Goal: Task Accomplishment & Management: Complete application form

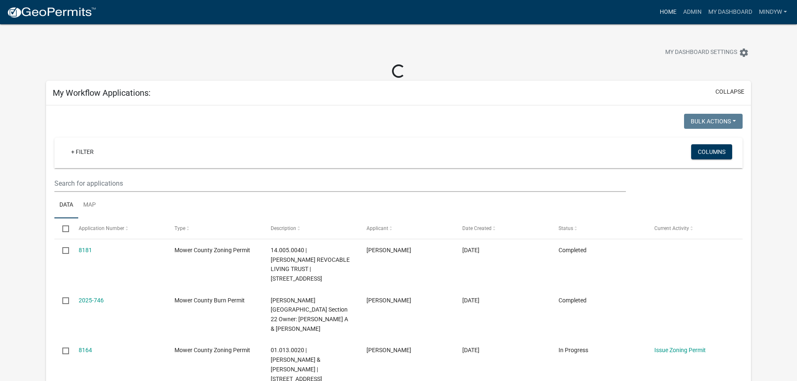
click at [665, 12] on link "Home" at bounding box center [667, 12] width 23 height 16
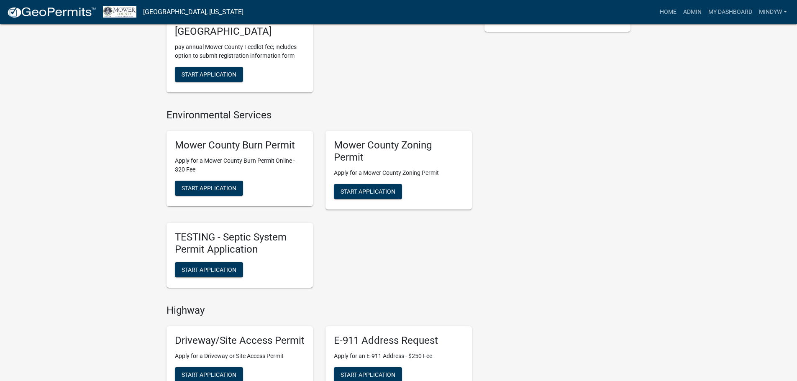
scroll to position [251, 0]
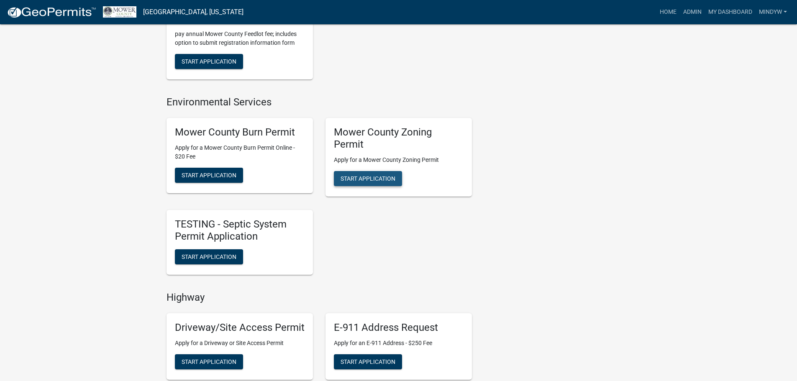
click at [365, 180] on span "Start Application" at bounding box center [367, 178] width 55 height 7
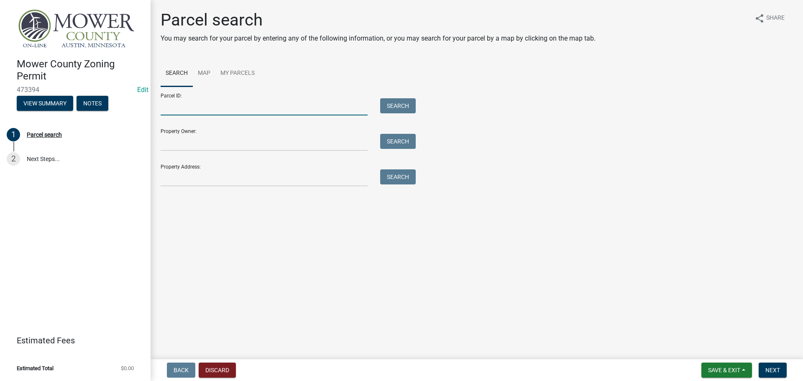
click at [188, 107] on input "Parcel ID:" at bounding box center [264, 106] width 207 height 17
type input "08.032.0075"
click at [399, 106] on button "Search" at bounding box center [398, 105] width 36 height 15
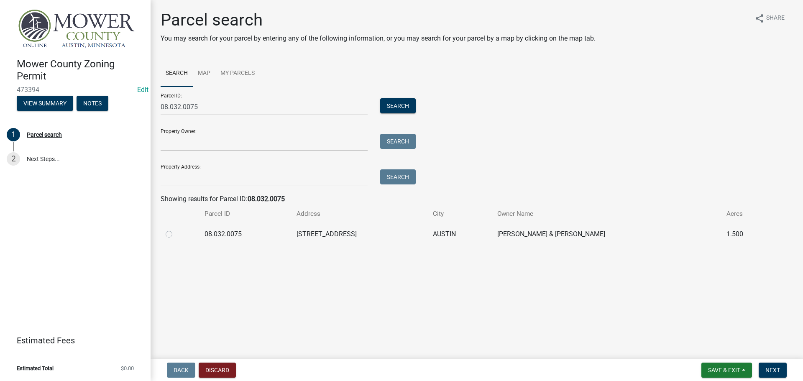
click at [176, 229] on label at bounding box center [176, 229] width 0 height 0
click at [176, 233] on input "radio" at bounding box center [178, 231] width 5 height 5
radio input "true"
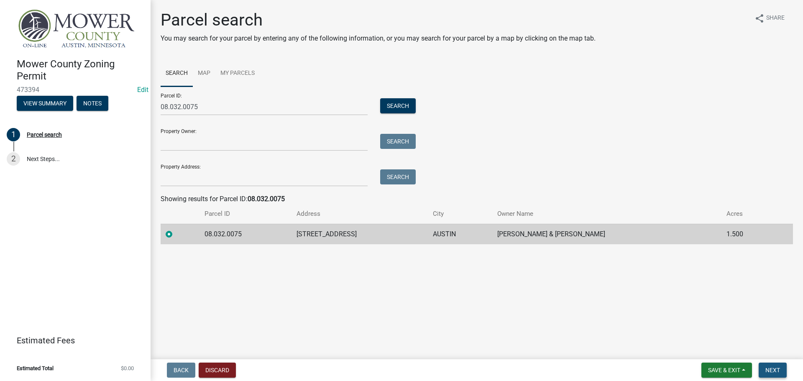
click at [775, 367] on span "Next" at bounding box center [772, 370] width 15 height 7
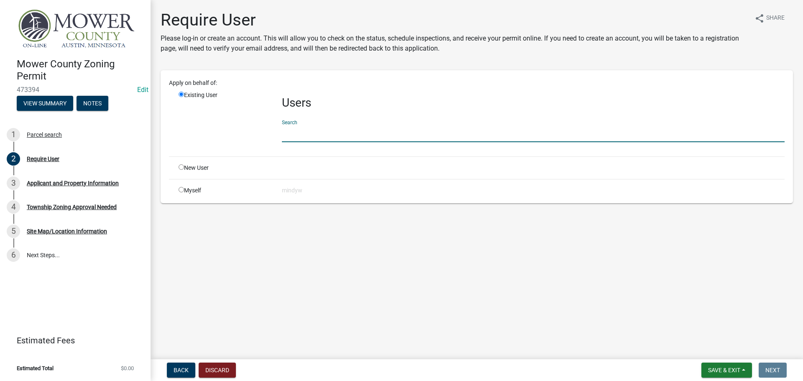
click at [296, 134] on input "text" at bounding box center [533, 133] width 503 height 17
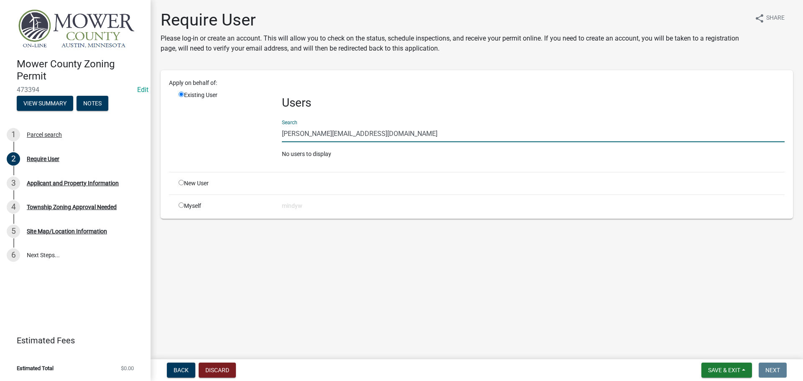
drag, startPoint x: 355, startPoint y: 134, endPoint x: 279, endPoint y: 135, distance: 75.7
click at [279, 135] on div "Users Search [PERSON_NAME][EMAIL_ADDRESS][DOMAIN_NAME] No users to display" at bounding box center [533, 128] width 515 height 74
type input "[PERSON_NAME][EMAIL_ADDRESS][DOMAIN_NAME]"
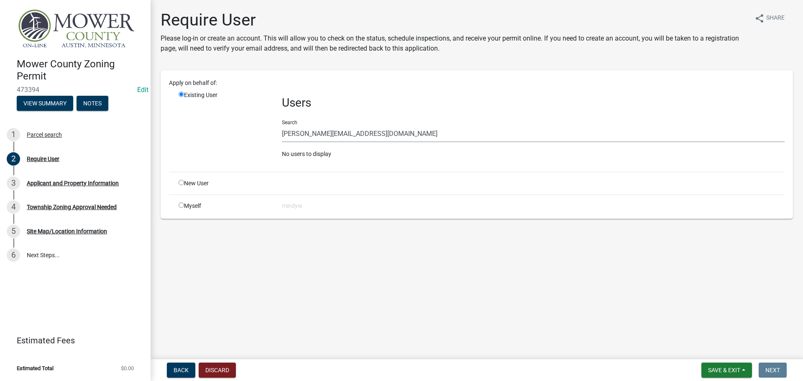
click at [183, 183] on input "radio" at bounding box center [181, 182] width 5 height 5
radio input "true"
radio input "false"
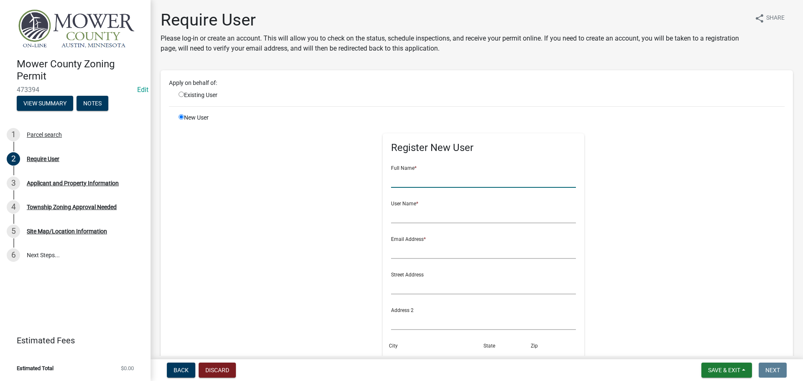
click at [413, 182] on input "text" at bounding box center [483, 179] width 185 height 17
type input "[PERSON_NAME]"
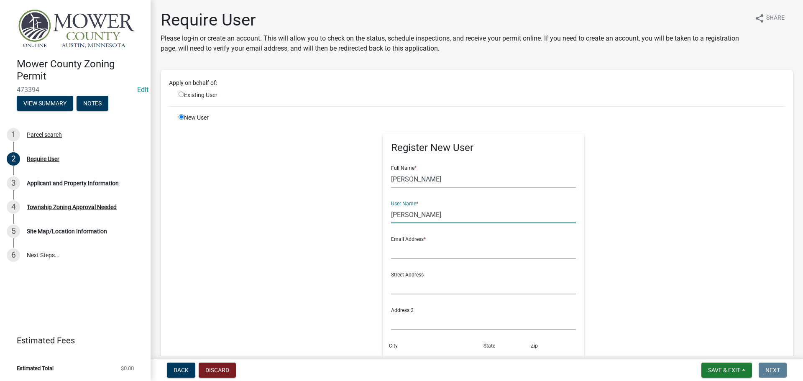
type input "[PERSON_NAME]"
click at [421, 251] on input "text" at bounding box center [483, 250] width 185 height 17
paste input "[PERSON_NAME][EMAIL_ADDRESS][DOMAIN_NAME]"
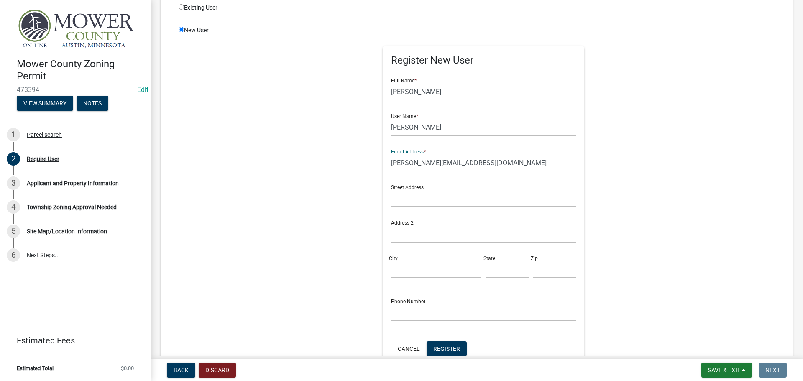
scroll to position [125, 0]
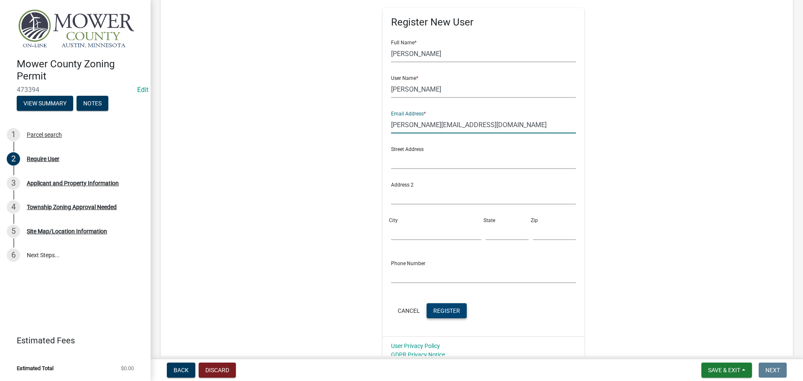
type input "[PERSON_NAME][EMAIL_ADDRESS][DOMAIN_NAME]"
click at [442, 312] on span "Register" at bounding box center [446, 310] width 27 height 7
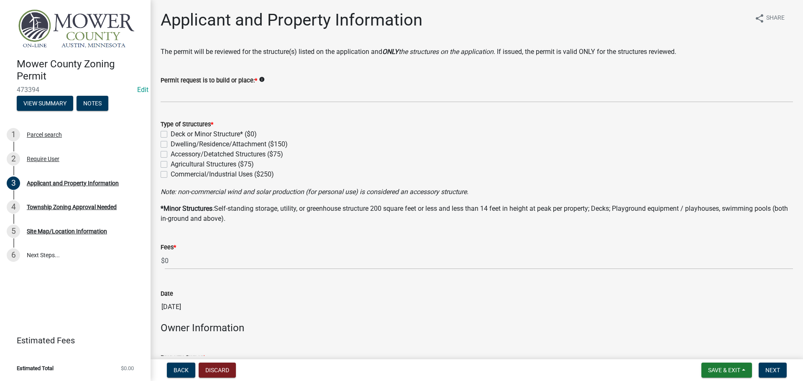
click at [155, 97] on div "Permit request is to build or place: * info" at bounding box center [476, 83] width 645 height 39
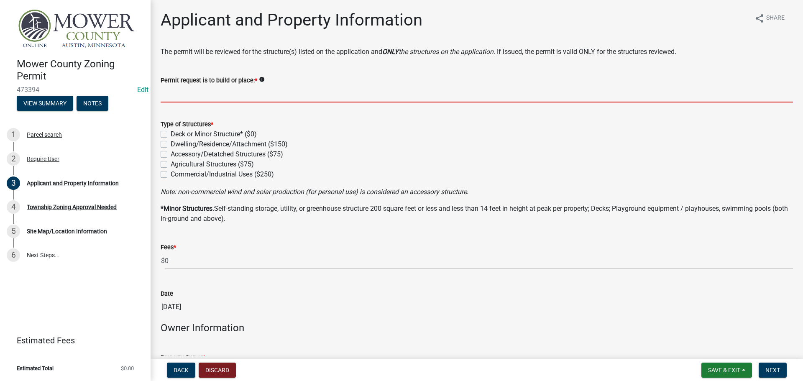
click at [189, 96] on input "Permit request is to build or place: *" at bounding box center [477, 93] width 632 height 17
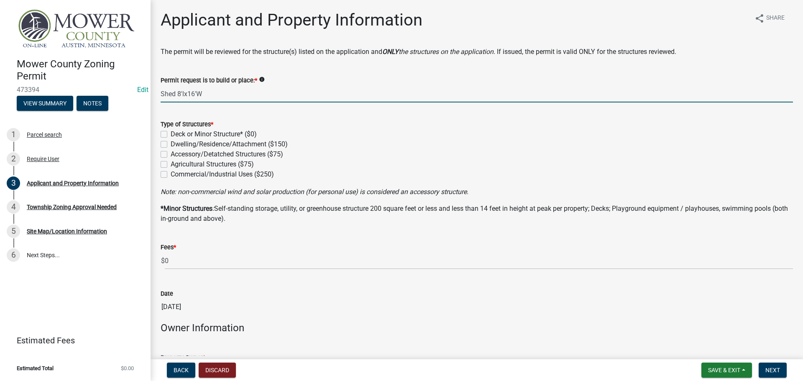
type input "Shed 8'lx16'W"
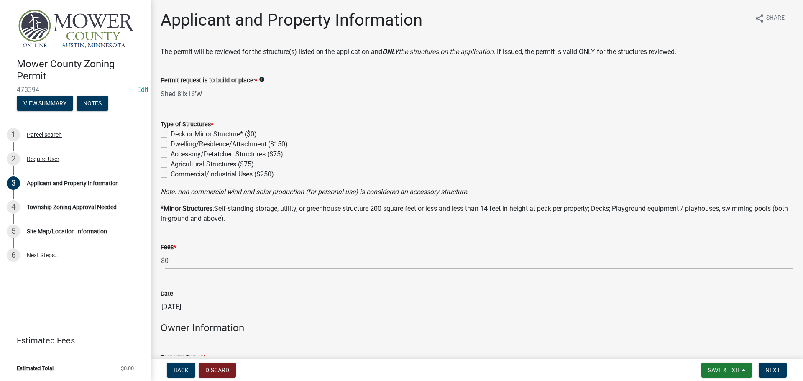
click at [171, 137] on label "Deck or Minor Structure* ($0)" at bounding box center [214, 134] width 86 height 10
click at [171, 135] on input "Deck or Minor Structure* ($0)" at bounding box center [173, 131] width 5 height 5
checkbox input "true"
checkbox input "false"
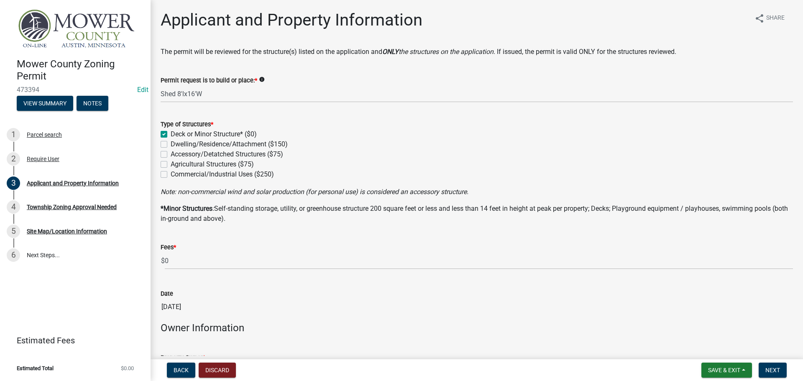
checkbox input "false"
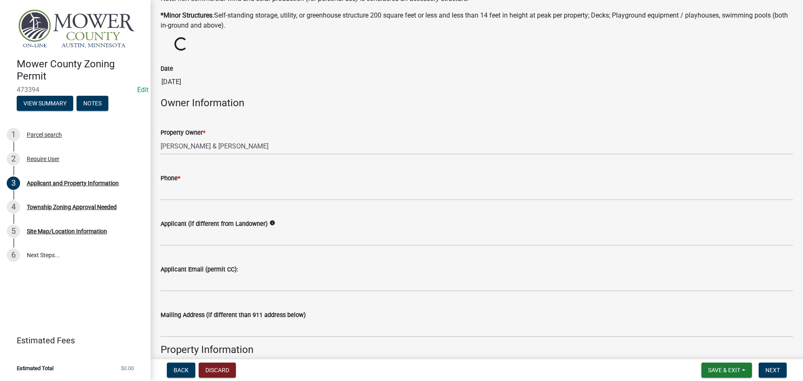
scroll to position [209, 0]
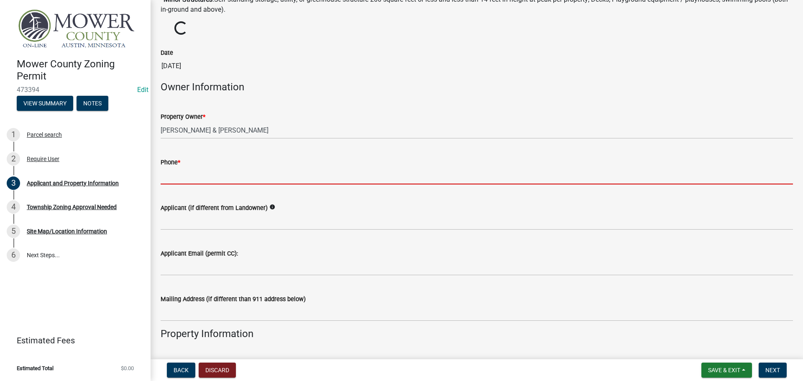
click at [199, 174] on input "Phone *" at bounding box center [477, 175] width 632 height 17
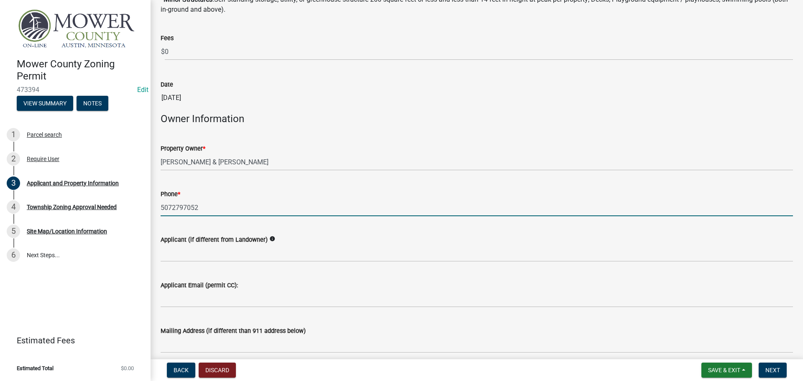
type input "5072797052"
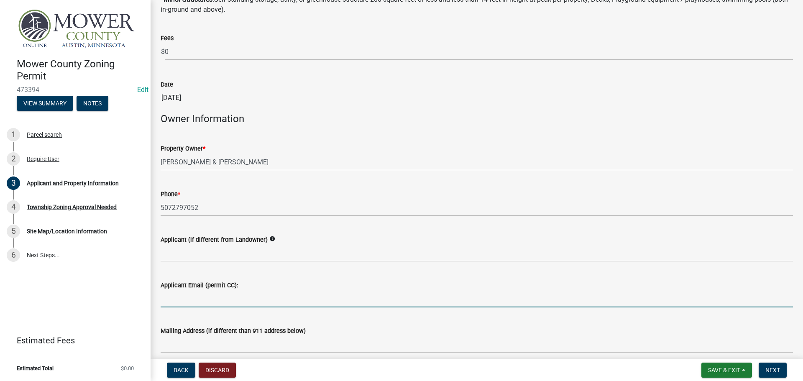
click at [219, 298] on input "Applicant Email (permit CC):" at bounding box center [477, 298] width 632 height 17
paste input "[PERSON_NAME][EMAIL_ADDRESS][DOMAIN_NAME]"
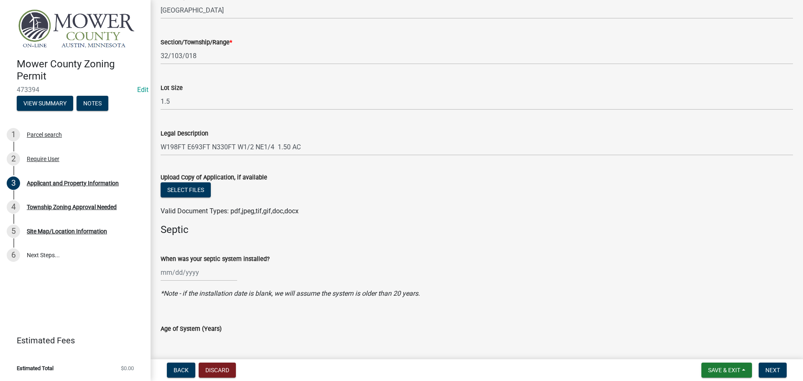
scroll to position [878, 0]
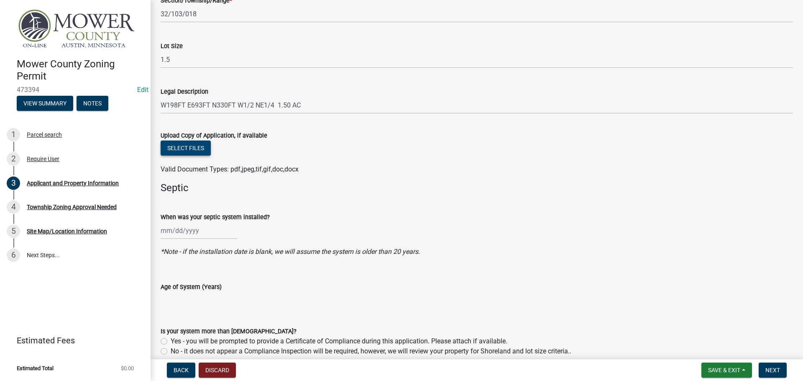
type input "[PERSON_NAME][EMAIL_ADDRESS][DOMAIN_NAME]"
click at [179, 148] on button "Select files" at bounding box center [186, 148] width 50 height 15
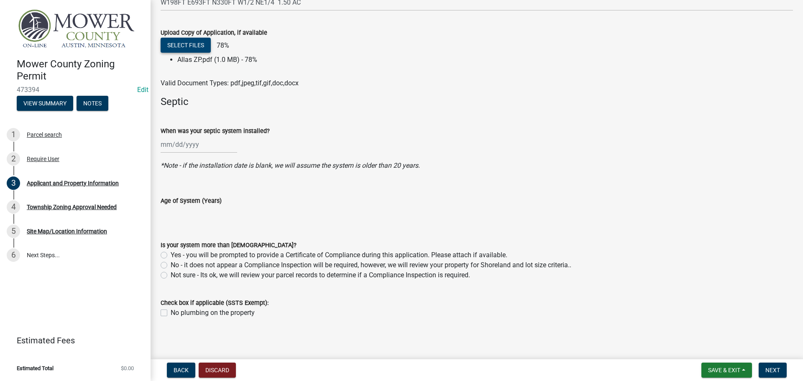
scroll to position [983, 0]
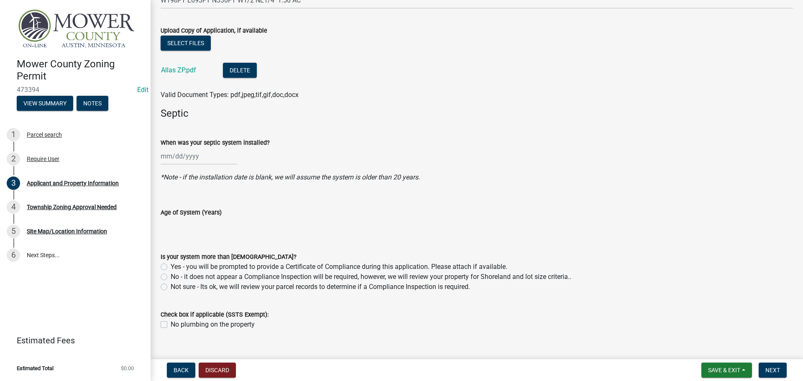
click at [171, 277] on label "No - it does not appear a Compliance Inspection will be required, however, we w…" at bounding box center [371, 277] width 401 height 10
click at [171, 277] on input "No - it does not appear a Compliance Inspection will be required, however, we w…" at bounding box center [173, 274] width 5 height 5
radio input "true"
click at [773, 369] on span "Next" at bounding box center [772, 370] width 15 height 7
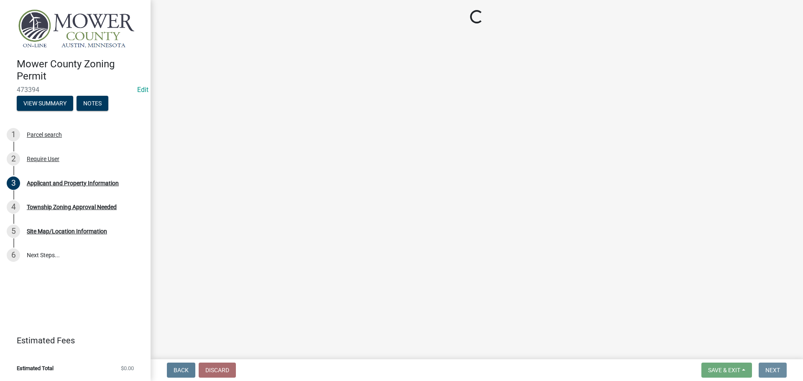
scroll to position [0, 0]
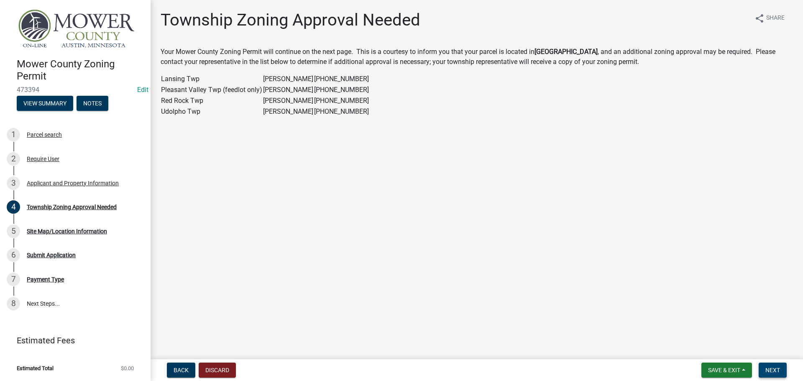
click at [782, 372] on button "Next" at bounding box center [773, 370] width 28 height 15
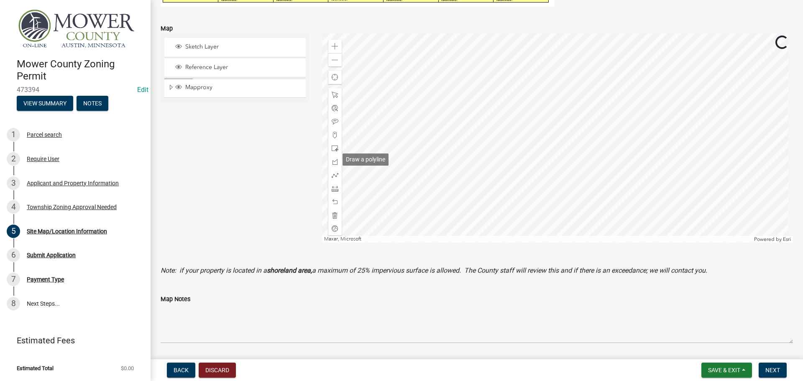
scroll to position [293, 0]
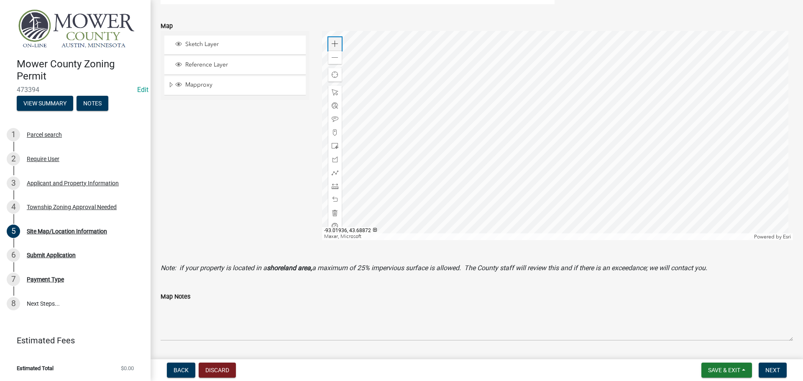
click at [333, 44] on span at bounding box center [335, 44] width 7 height 7
click at [332, 119] on span at bounding box center [335, 119] width 7 height 7
click at [584, 194] on div at bounding box center [557, 135] width 471 height 209
click at [538, 164] on div at bounding box center [557, 135] width 471 height 209
click at [542, 73] on div at bounding box center [557, 135] width 471 height 209
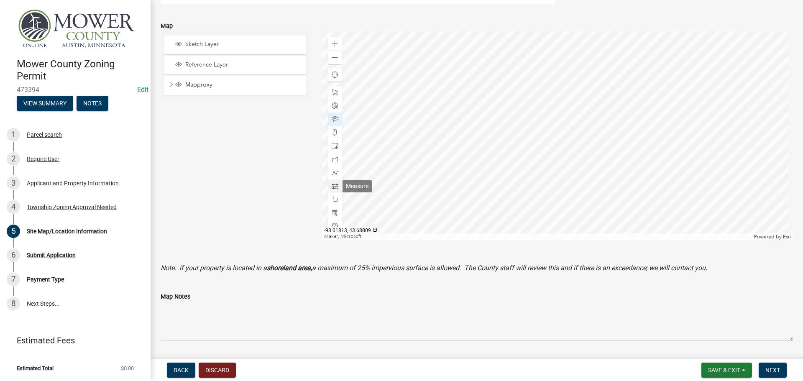
click at [333, 187] on span at bounding box center [335, 186] width 7 height 7
click at [332, 44] on span at bounding box center [335, 44] width 7 height 7
click at [489, 61] on div at bounding box center [557, 135] width 471 height 209
click at [476, 164] on div at bounding box center [557, 135] width 471 height 209
click at [495, 164] on div at bounding box center [557, 135] width 471 height 209
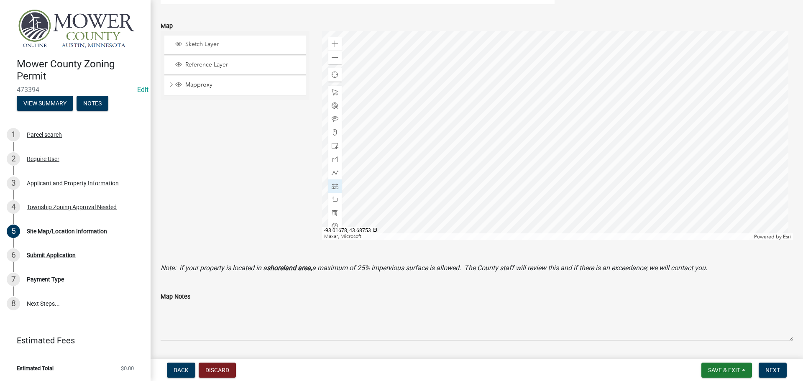
click at [494, 136] on div at bounding box center [557, 135] width 471 height 209
click at [442, 136] on div at bounding box center [557, 135] width 471 height 209
click at [442, 163] on div at bounding box center [557, 135] width 471 height 209
click at [463, 166] on div at bounding box center [557, 135] width 471 height 209
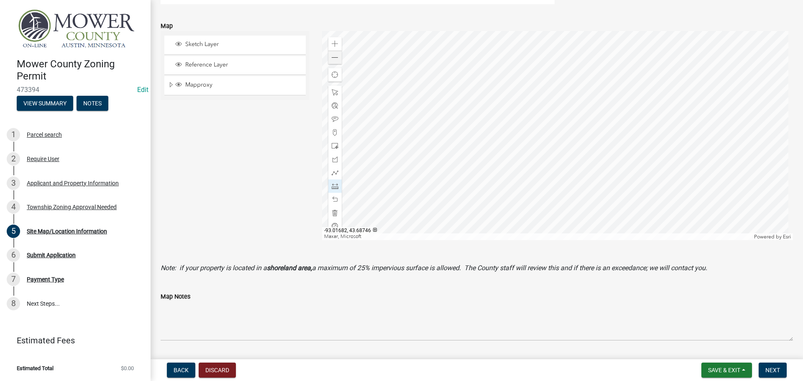
click at [463, 223] on div at bounding box center [557, 135] width 471 height 209
click at [496, 159] on div at bounding box center [557, 135] width 471 height 209
click at [655, 159] on div at bounding box center [557, 135] width 471 height 209
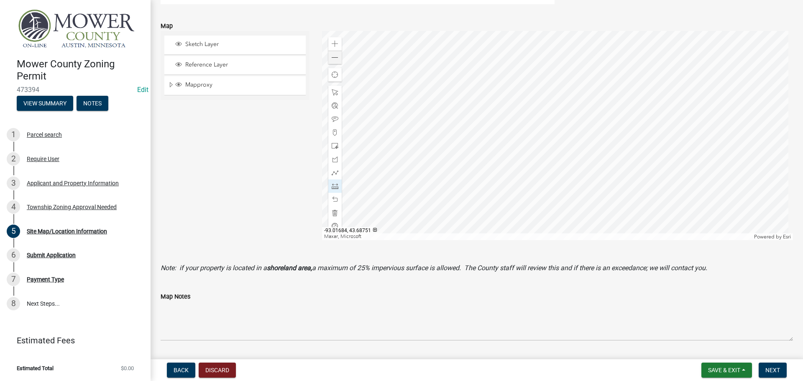
click at [442, 156] on div at bounding box center [557, 135] width 471 height 209
click at [349, 156] on div at bounding box center [557, 135] width 471 height 209
click at [454, 135] on div at bounding box center [557, 135] width 471 height 209
click at [459, 140] on div at bounding box center [557, 135] width 471 height 209
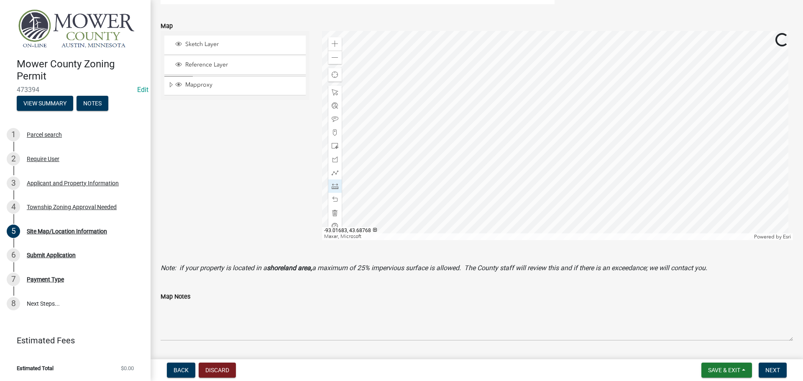
click at [458, 57] on div at bounding box center [557, 135] width 471 height 209
click at [337, 60] on div "Zoom out" at bounding box center [334, 57] width 13 height 13
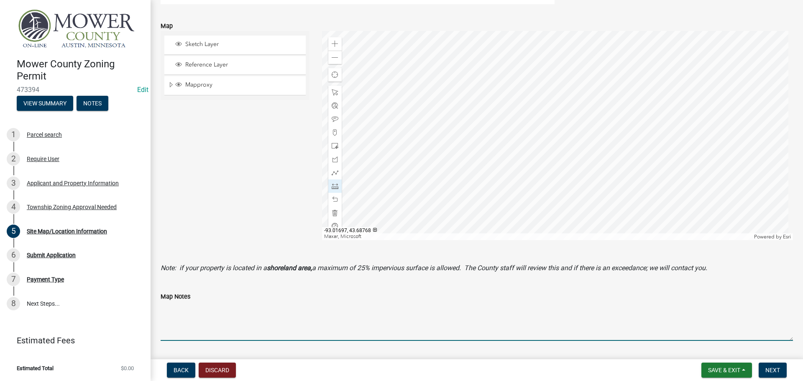
click at [259, 337] on textarea "Map Notes" at bounding box center [477, 321] width 632 height 39
type textarea "One minor structure allowed 5' from property lines"
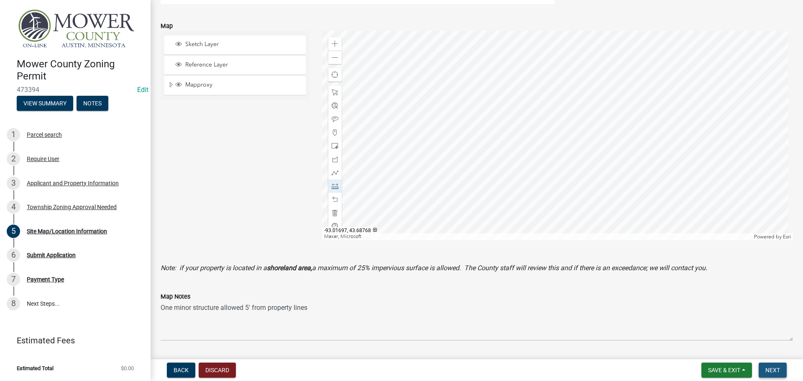
click at [773, 370] on span "Next" at bounding box center [772, 370] width 15 height 7
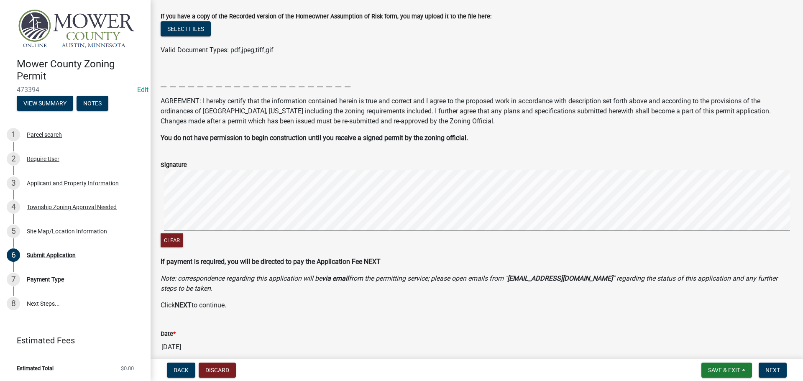
scroll to position [122, 0]
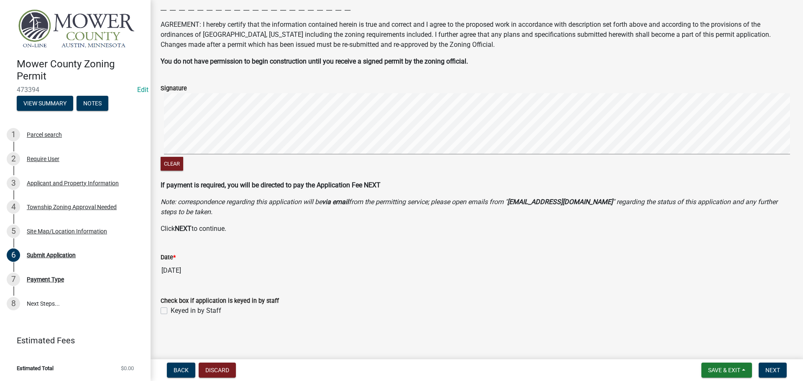
click at [160, 310] on div "Check box if application is keyed in by staff Keyed in by Staff" at bounding box center [476, 301] width 645 height 30
click at [171, 312] on label "Keyed in by Staff" at bounding box center [196, 311] width 51 height 10
click at [171, 311] on input "Keyed in by Staff" at bounding box center [173, 308] width 5 height 5
checkbox input "true"
click at [780, 369] on span "Next" at bounding box center [772, 370] width 15 height 7
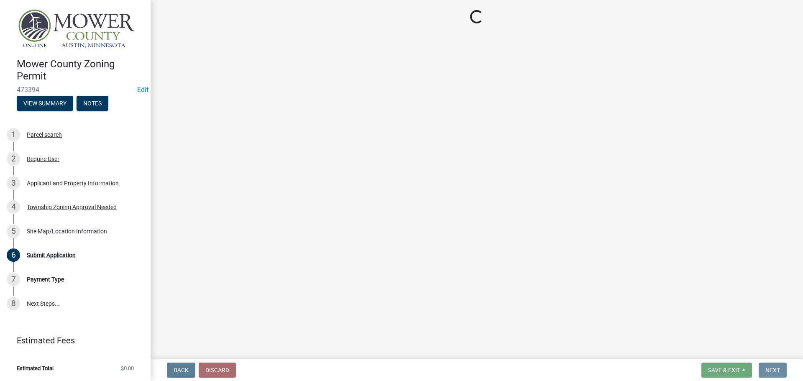
scroll to position [0, 0]
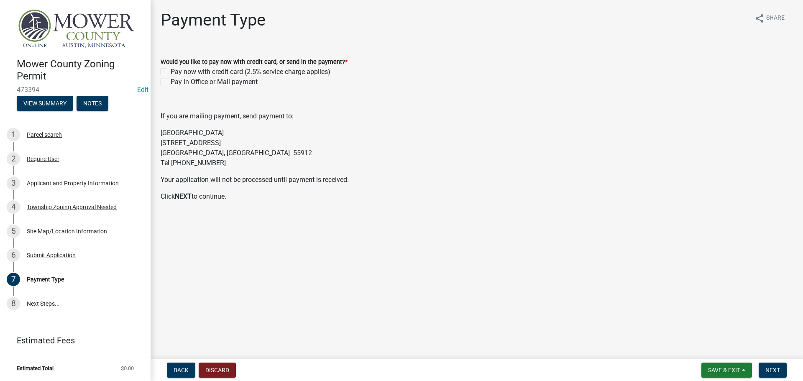
click at [171, 81] on label "Pay in Office or Mail payment" at bounding box center [214, 82] width 87 height 10
click at [171, 81] on input "Pay in Office or Mail payment" at bounding box center [173, 79] width 5 height 5
checkbox input "true"
checkbox input "false"
checkbox input "true"
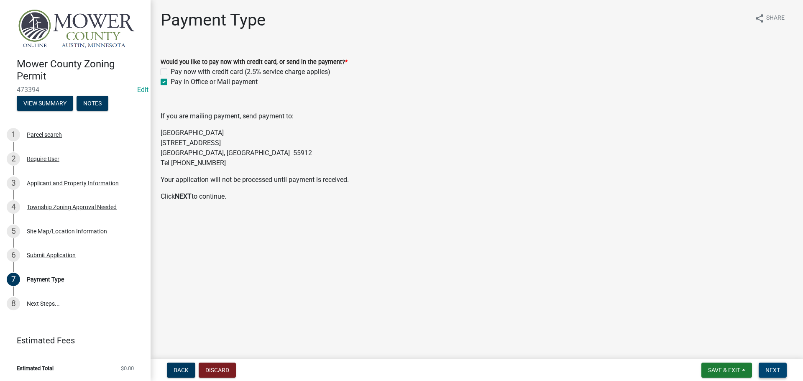
click at [775, 371] on span "Next" at bounding box center [772, 370] width 15 height 7
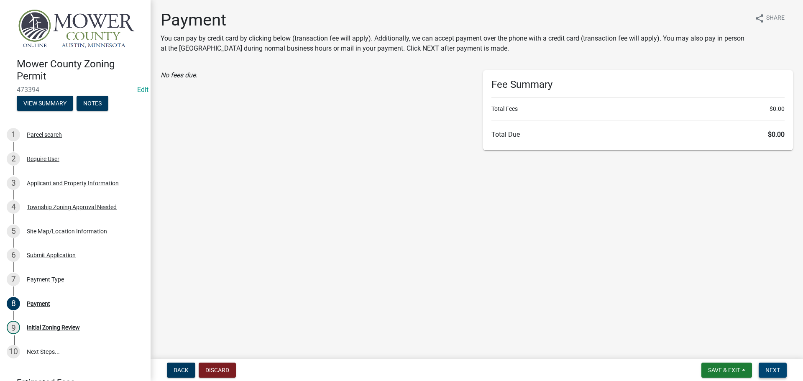
click at [779, 372] on span "Next" at bounding box center [772, 370] width 15 height 7
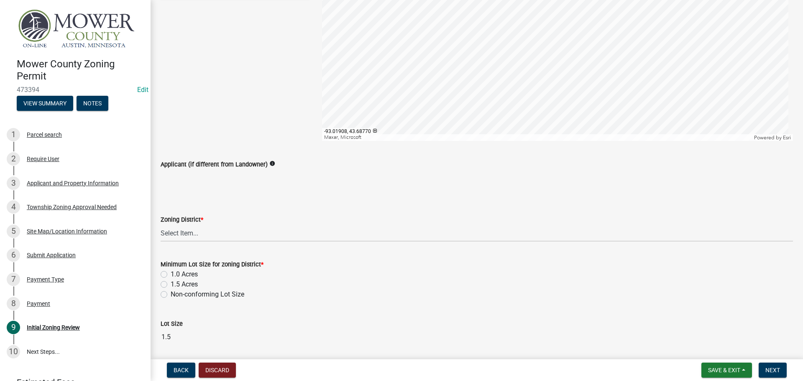
scroll to position [167, 0]
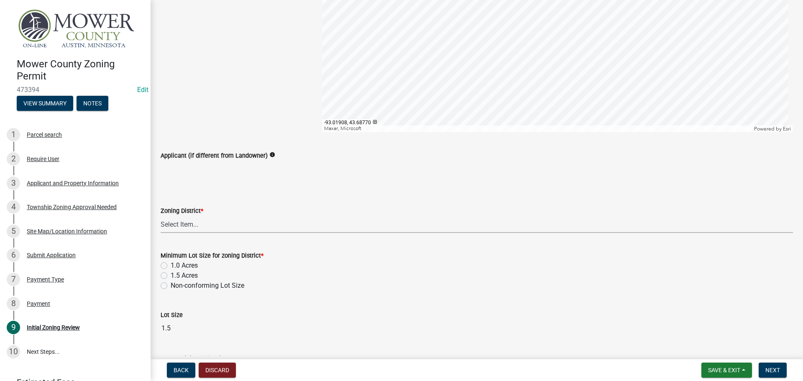
click at [187, 225] on select "Select Item... Agricultural District Rural Management District Urban Expansion …" at bounding box center [477, 224] width 632 height 17
click at [161, 216] on select "Select Item... Agricultural District Rural Management District Urban Expansion …" at bounding box center [477, 224] width 632 height 17
select select "cdc1181c-7d2c-4727-a76e-2800f2a21077"
click at [171, 276] on label "1.5 Acres" at bounding box center [184, 276] width 27 height 10
click at [171, 276] on input "1.5 Acres" at bounding box center [173, 273] width 5 height 5
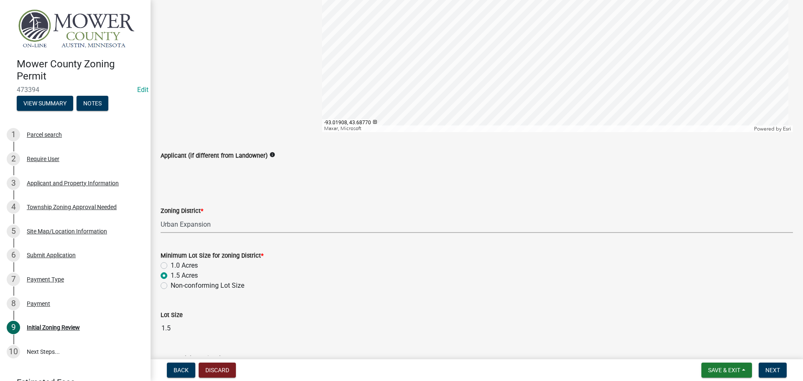
radio input "true"
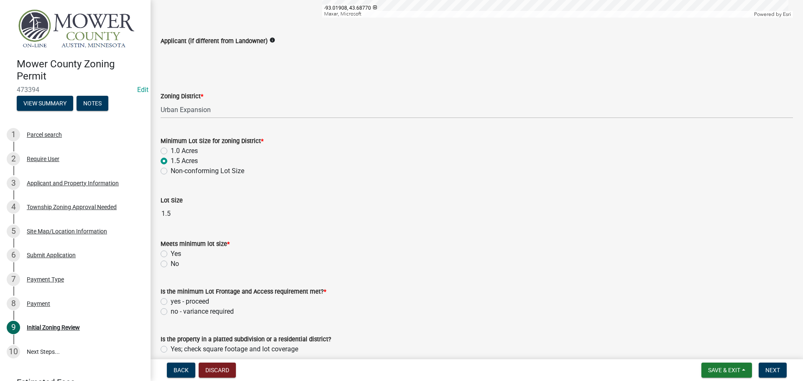
scroll to position [335, 0]
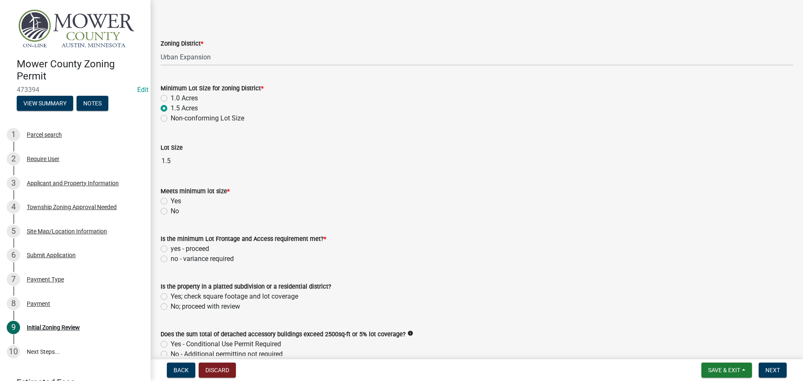
click at [171, 199] on label "Yes" at bounding box center [176, 201] width 10 height 10
click at [171, 199] on input "Yes" at bounding box center [173, 198] width 5 height 5
radio input "true"
click at [171, 248] on label "yes - proceed" at bounding box center [190, 249] width 38 height 10
click at [171, 248] on input "yes - proceed" at bounding box center [173, 246] width 5 height 5
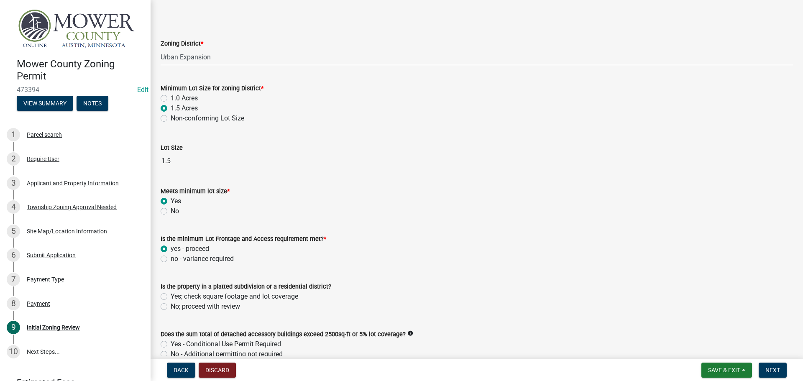
radio input "true"
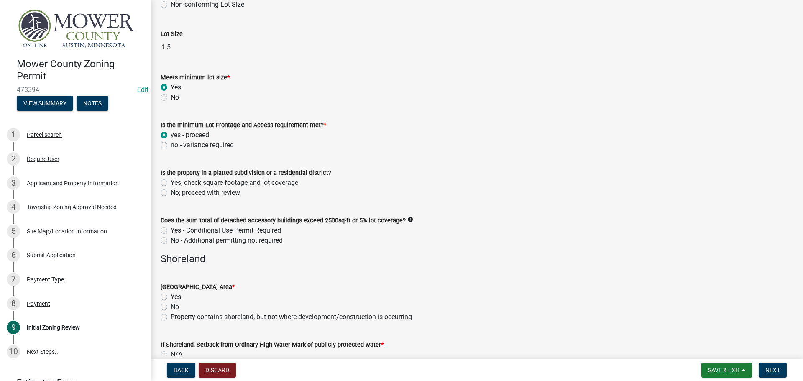
scroll to position [460, 0]
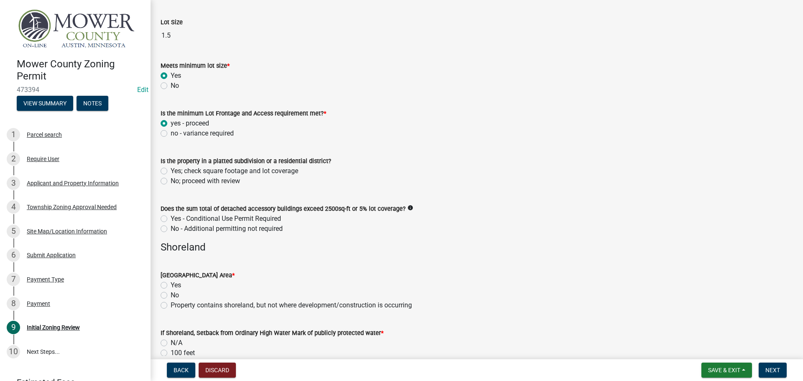
click at [171, 182] on label "No; proceed with review" at bounding box center [205, 181] width 69 height 10
click at [171, 182] on input "No; proceed with review" at bounding box center [173, 178] width 5 height 5
radio input "true"
click at [171, 229] on label "No - Additional permitting not required" at bounding box center [227, 229] width 112 height 10
click at [171, 229] on input "No - Additional permitting not required" at bounding box center [173, 226] width 5 height 5
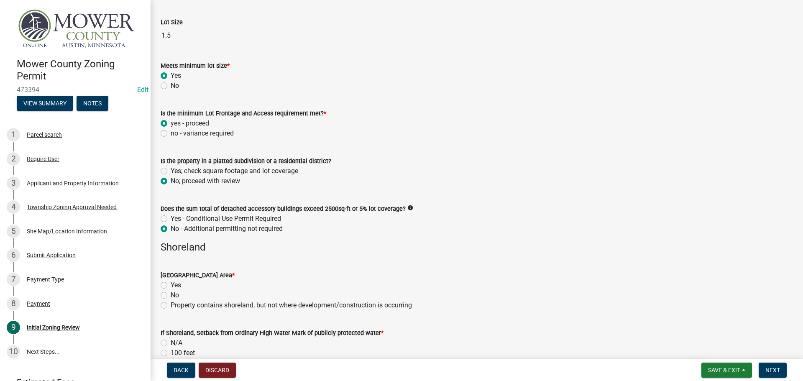
radio input "true"
click at [171, 296] on label "No" at bounding box center [175, 295] width 8 height 10
click at [171, 296] on input "No" at bounding box center [173, 292] width 5 height 5
radio input "true"
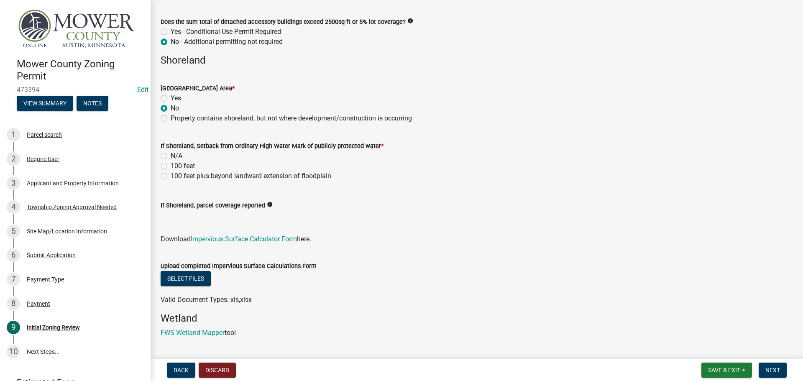
scroll to position [669, 0]
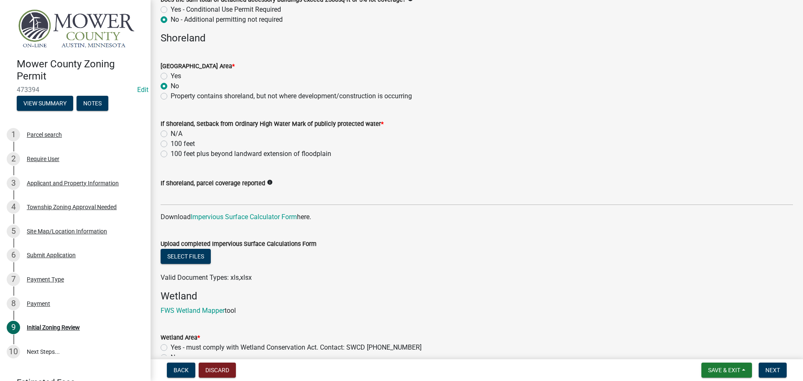
click at [171, 133] on label "N/A" at bounding box center [177, 134] width 12 height 10
click at [171, 133] on input "N/A" at bounding box center [173, 131] width 5 height 5
radio input "true"
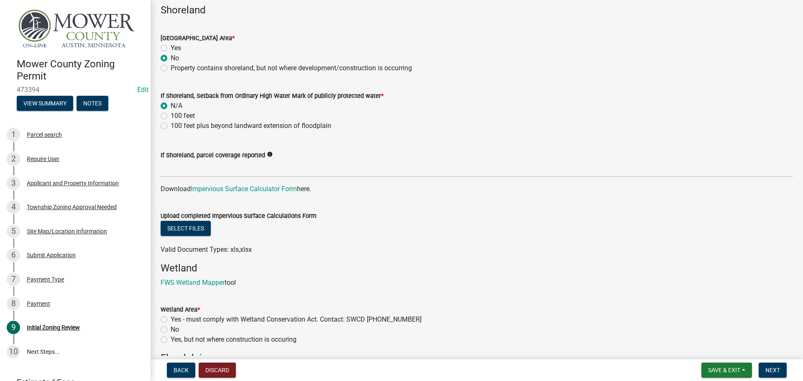
scroll to position [878, 0]
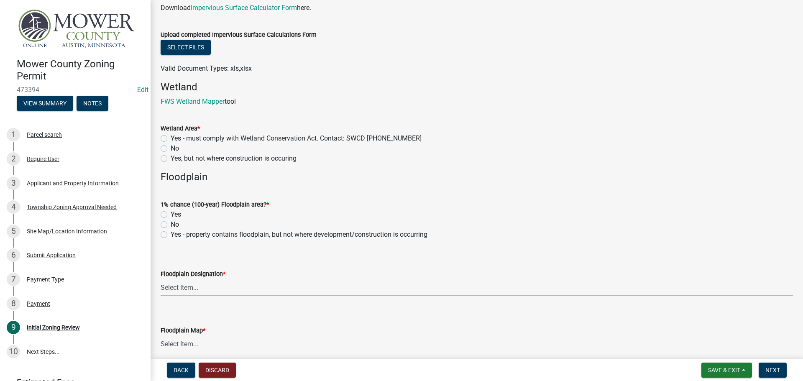
click at [171, 148] on label "No" at bounding box center [175, 148] width 8 height 10
click at [171, 148] on input "No" at bounding box center [173, 145] width 5 height 5
radio input "true"
click at [171, 224] on label "No" at bounding box center [175, 225] width 8 height 10
click at [171, 224] on input "No" at bounding box center [173, 222] width 5 height 5
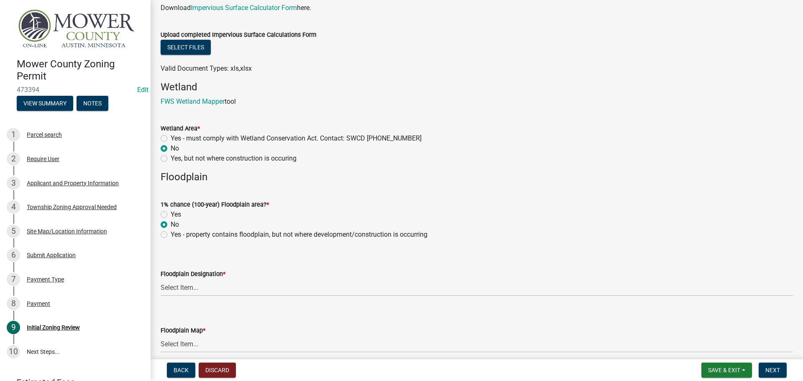
radio input "true"
click at [180, 288] on select "Select Item... FEMA Zone X, unshaded: Area of minimal flood risk FEMA Zone X, s…" at bounding box center [477, 287] width 632 height 17
click at [161, 279] on select "Select Item... FEMA Zone X, unshaded: Area of minimal flood risk FEMA Zone X, s…" at bounding box center [477, 287] width 632 height 17
select select "dde31415-e60a-4751-ae01-743b3f90a971"
click at [271, 348] on select "Select Item... Community 270307; Panel #27099________ COMMUNITY 270307 PANEL # …" at bounding box center [477, 343] width 632 height 17
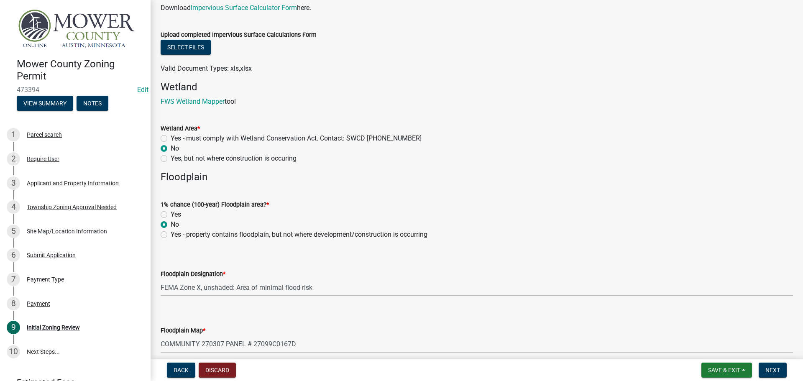
click at [161, 335] on select "Select Item... Community 270307; Panel #27099________ COMMUNITY 270307 PANEL # …" at bounding box center [477, 343] width 632 height 17
select select "94c6fe12-857a-4aff-aed2-a11c3c6eacc6"
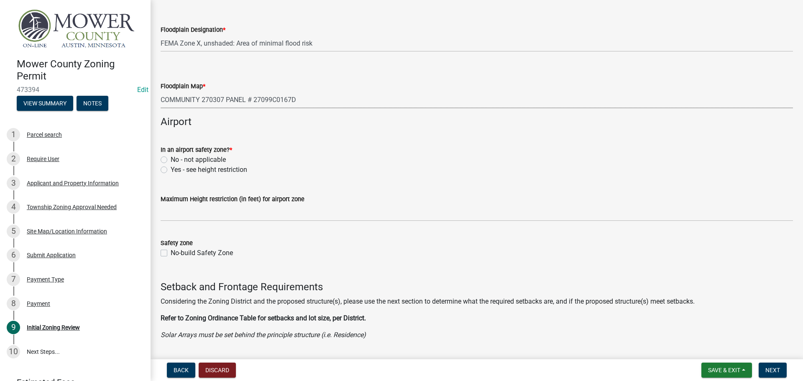
scroll to position [1129, 0]
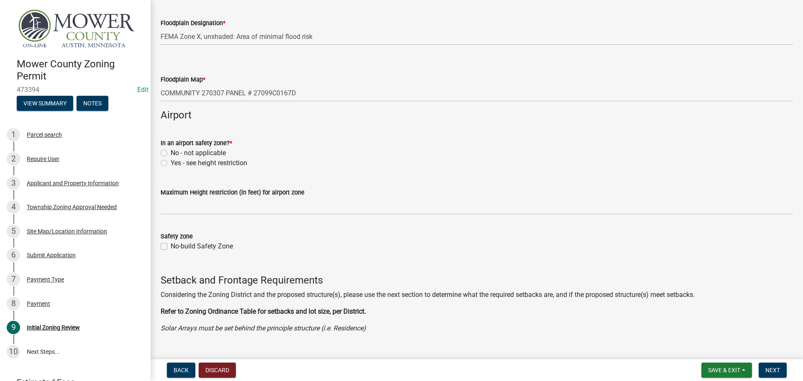
click at [171, 151] on label "No - not applicable" at bounding box center [198, 153] width 55 height 10
click at [171, 151] on input "No - not applicable" at bounding box center [173, 150] width 5 height 5
radio input "true"
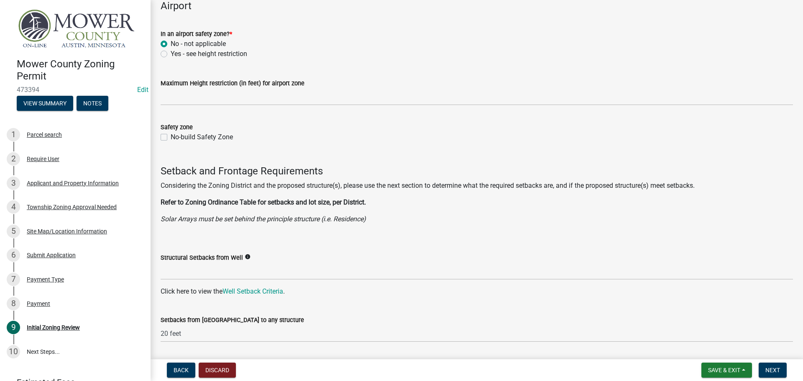
scroll to position [1297, 0]
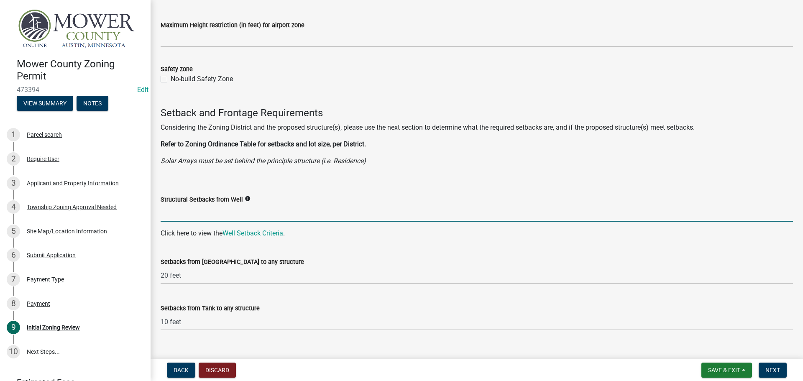
click at [222, 214] on input "Structural Setbacks from Well" at bounding box center [477, 213] width 632 height 17
type input "3Ft"
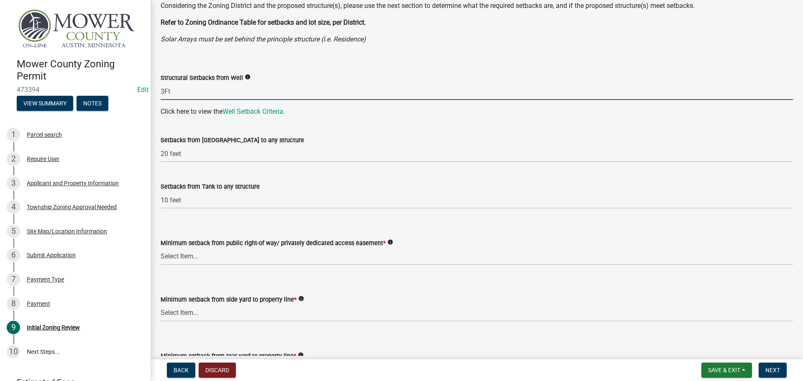
scroll to position [1464, 0]
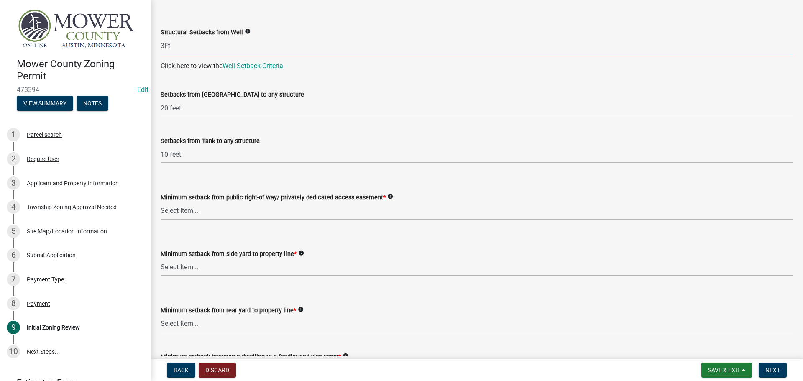
click at [184, 212] on select "Select Item... 25 feet 40 feet 90 feet from Trunk Highways 25 feet* double fron…" at bounding box center [477, 210] width 632 height 17
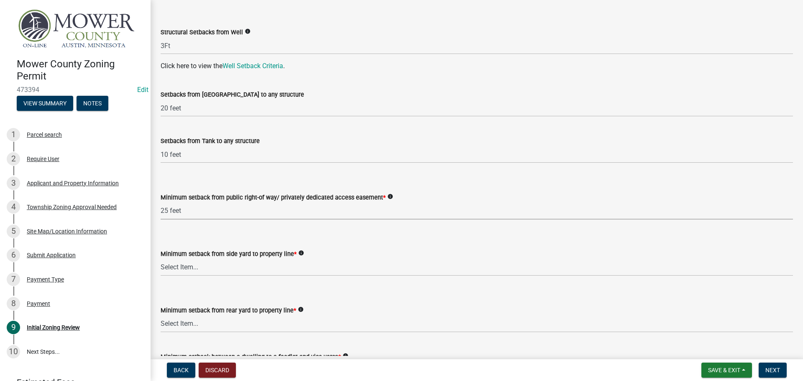
click at [161, 202] on select "Select Item... 25 feet 40 feet 90 feet from Trunk Highways 25 feet* double fron…" at bounding box center [477, 210] width 632 height 17
select select "a8061837-3938-4401-a9af-63669178a75f"
click at [199, 268] on select "Select Item... 5 feet 20 feet 30 feet 40 feet 75 feet Livestock (not a feedlot)…" at bounding box center [477, 267] width 632 height 17
click at [161, 259] on select "Select Item... 5 feet 20 feet 30 feet 40 feet 75 feet Livestock (not a feedlot)…" at bounding box center [477, 267] width 632 height 17
select select "f6253f6d-ec8e-4146-87dc-bdbe4554f643"
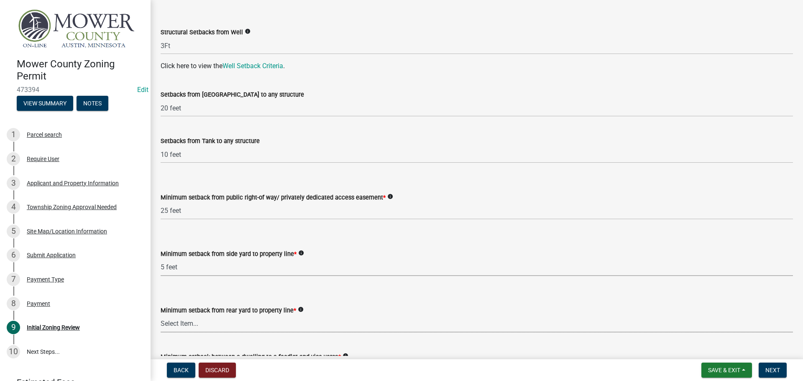
click at [211, 325] on select "Select Item... 20 feet 25 feet 40 feet 50 feet Livestock (not a feedlot), fur-b…" at bounding box center [477, 323] width 632 height 17
click at [161, 315] on select "Select Item... 20 feet 25 feet 40 feet 50 feet Livestock (not a feedlot), fur-b…" at bounding box center [477, 323] width 632 height 17
select select "9e7e0f1a-162d-468c-937f-cc7884b0d28a"
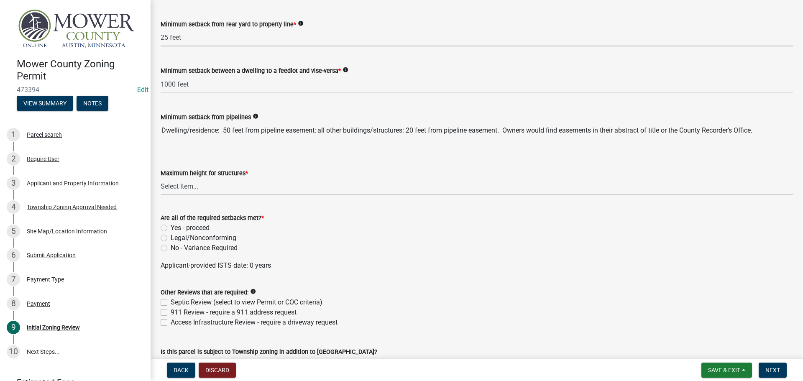
scroll to position [1757, 0]
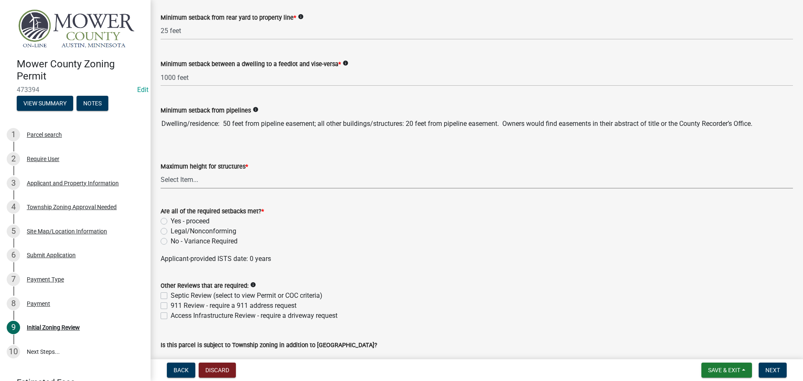
click at [247, 186] on select "Select Item... 35 feet 45 feet Agricultural Structure - exempt Other structure …" at bounding box center [477, 179] width 632 height 17
click at [161, 171] on select "Select Item... 35 feet 45 feet Agricultural Structure - exempt Other structure …" at bounding box center [477, 179] width 632 height 17
select select "f85b0be6-0ba0-4e52-abd8-9a831d915a76"
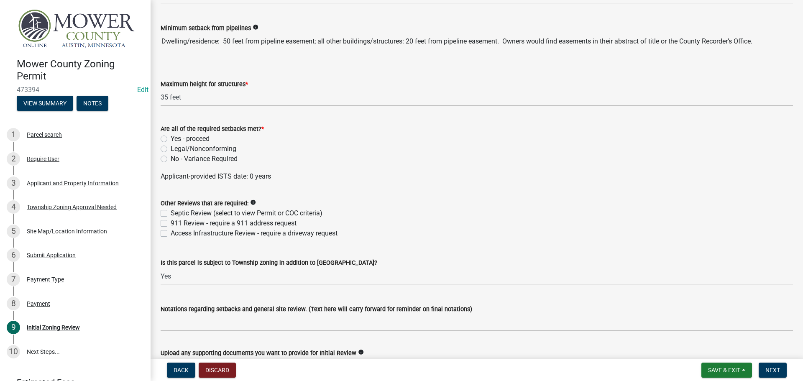
scroll to position [1840, 0]
click at [171, 136] on label "Yes - proceed" at bounding box center [190, 138] width 39 height 10
click at [171, 136] on input "Yes - proceed" at bounding box center [173, 135] width 5 height 5
radio input "true"
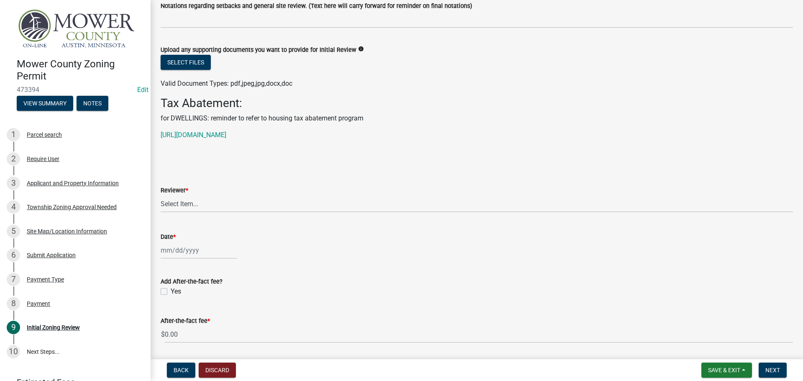
scroll to position [2175, 0]
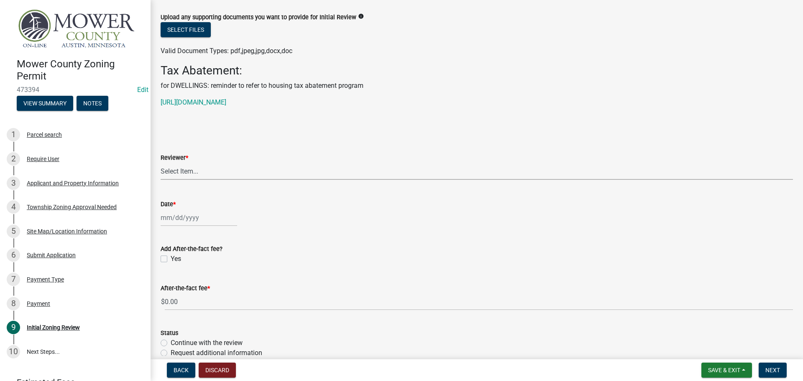
click at [218, 167] on select "Select Item... [PERSON_NAME] [PERSON_NAME] [PERSON_NAME] [PERSON_NAME] [PERSON_…" at bounding box center [477, 171] width 632 height 17
click at [161, 163] on select "Select Item... [PERSON_NAME] [PERSON_NAME] [PERSON_NAME] [PERSON_NAME] [PERSON_…" at bounding box center [477, 171] width 632 height 17
select select "d30c6f89-be7e-468b-bfd6-a0324d9e8ee6"
click at [196, 221] on div at bounding box center [199, 217] width 77 height 17
select select "9"
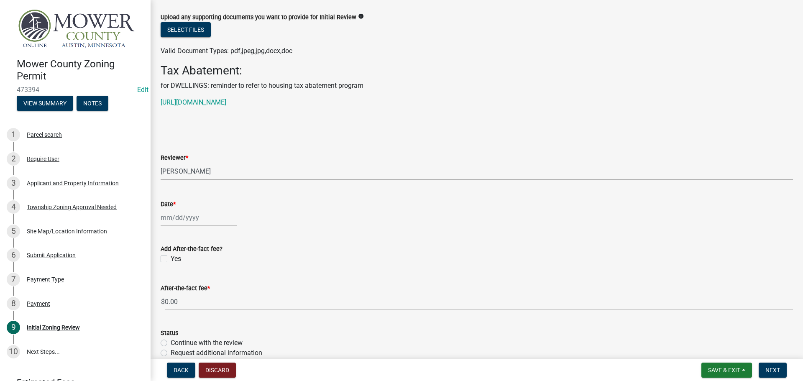
select select "2025"
click at [208, 262] on div "4" at bounding box center [208, 262] width 13 height 13
type input "[DATE]"
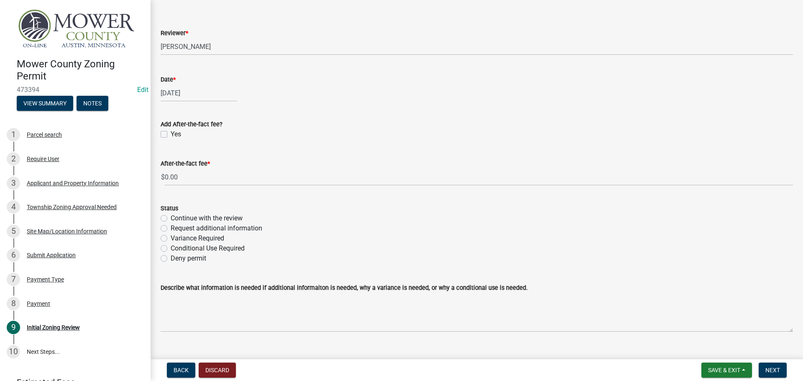
scroll to position [2315, 0]
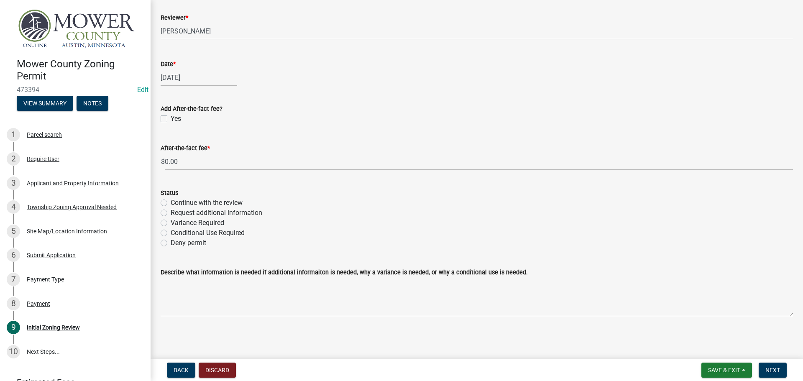
click at [171, 203] on label "Continue with the review" at bounding box center [207, 203] width 72 height 10
click at [171, 203] on input "Continue with the review" at bounding box center [173, 200] width 5 height 5
radio input "true"
click at [776, 370] on span "Next" at bounding box center [772, 370] width 15 height 7
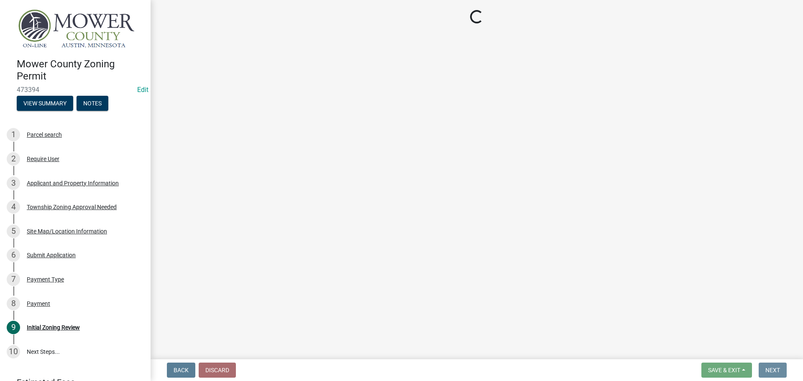
scroll to position [0, 0]
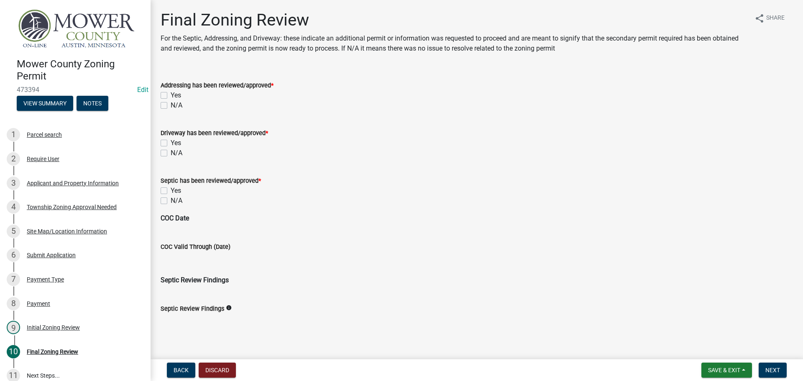
click at [171, 104] on label "N/A" at bounding box center [177, 105] width 12 height 10
click at [171, 104] on input "N/A" at bounding box center [173, 102] width 5 height 5
checkbox input "true"
checkbox input "false"
checkbox input "true"
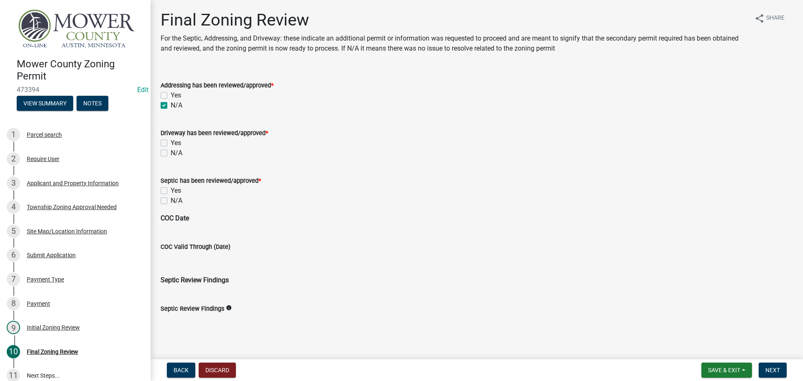
click at [171, 154] on label "N/A" at bounding box center [177, 153] width 12 height 10
click at [171, 153] on input "N/A" at bounding box center [173, 150] width 5 height 5
checkbox input "true"
checkbox input "false"
checkbox input "true"
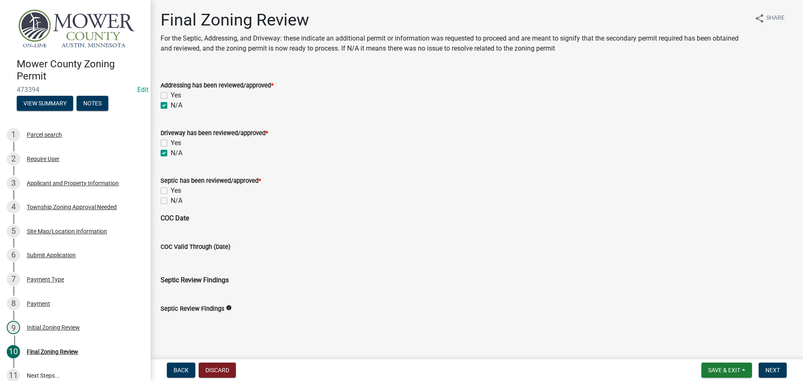
click at [171, 203] on label "N/A" at bounding box center [177, 201] width 12 height 10
click at [171, 201] on input "N/A" at bounding box center [173, 198] width 5 height 5
checkbox input "true"
checkbox input "false"
checkbox input "true"
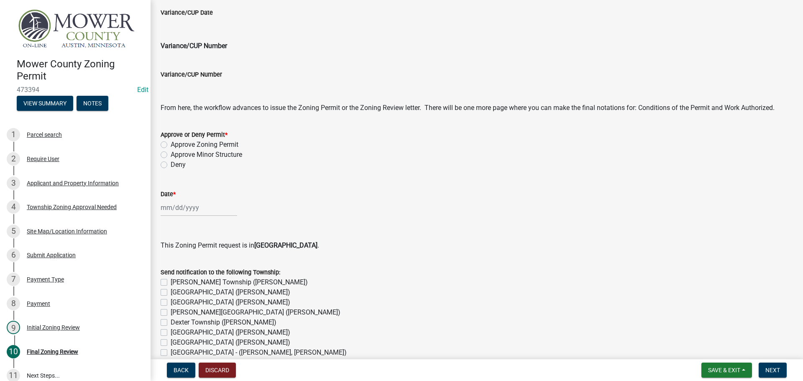
scroll to position [418, 0]
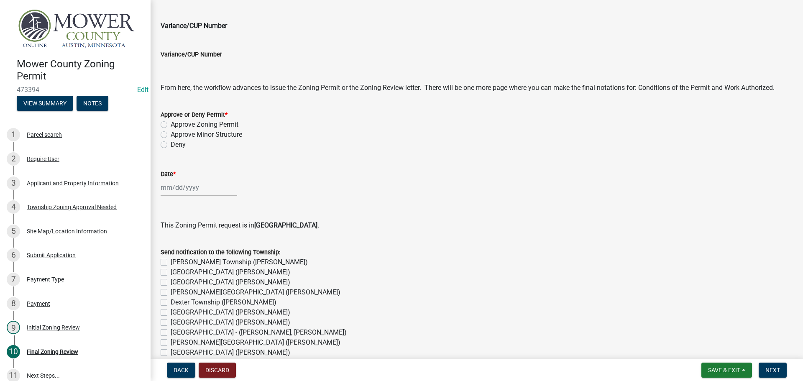
click at [171, 136] on label "Approve Minor Structure" at bounding box center [207, 135] width 72 height 10
click at [171, 135] on input "Approve Minor Structure" at bounding box center [173, 132] width 5 height 5
radio input "true"
select select "9"
select select "2025"
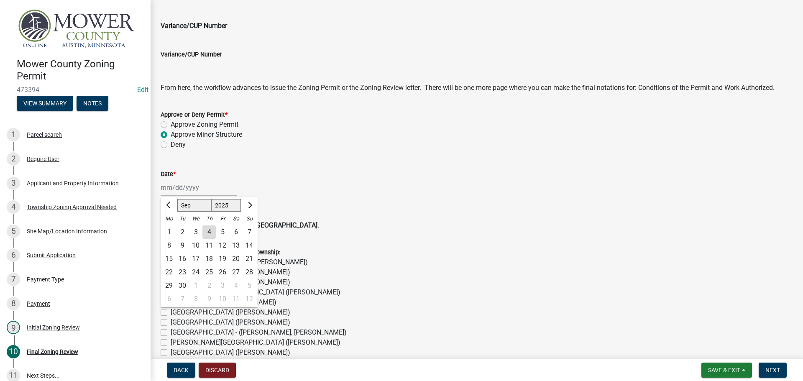
click at [176, 191] on div "[PERSON_NAME] Feb Mar Apr [PERSON_NAME][DATE] Oct Nov [DATE] 1526 1527 1528 152…" at bounding box center [199, 187] width 77 height 17
click at [208, 234] on div "4" at bounding box center [208, 231] width 13 height 13
type input "[DATE]"
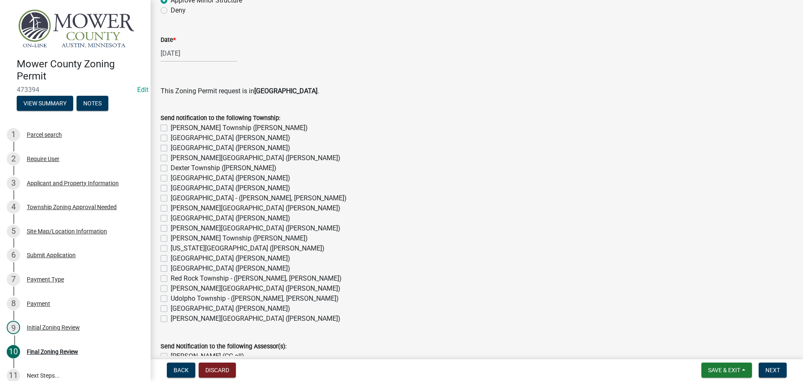
scroll to position [586, 0]
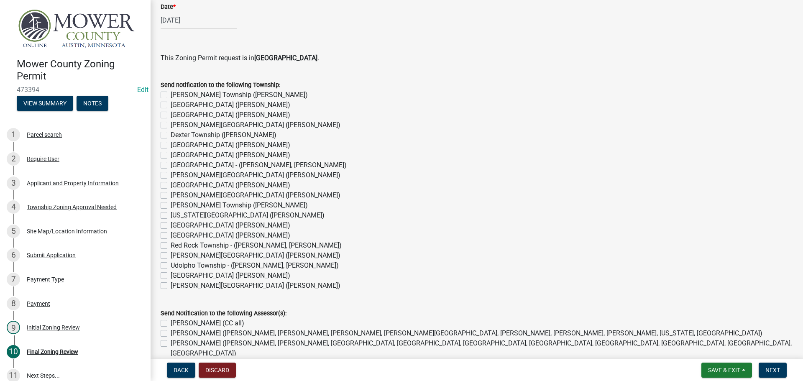
click at [171, 166] on label "[GEOGRAPHIC_DATA] - ([PERSON_NAME], [PERSON_NAME])" at bounding box center [259, 165] width 176 height 10
click at [171, 166] on input "[GEOGRAPHIC_DATA] - ([PERSON_NAME], [PERSON_NAME])" at bounding box center [173, 162] width 5 height 5
checkbox input "true"
checkbox input "false"
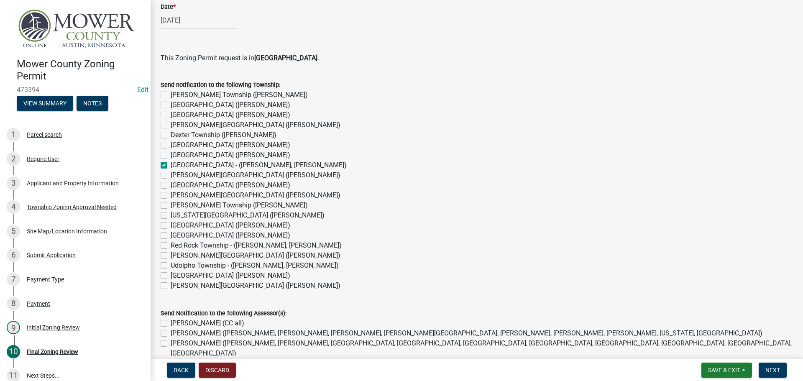
checkbox input "false"
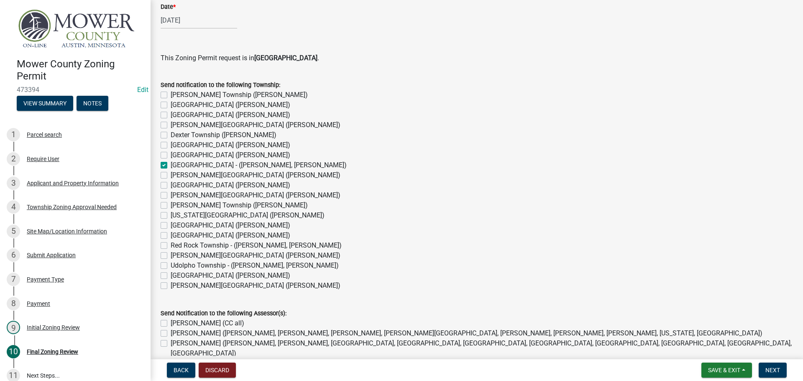
checkbox input "true"
checkbox input "false"
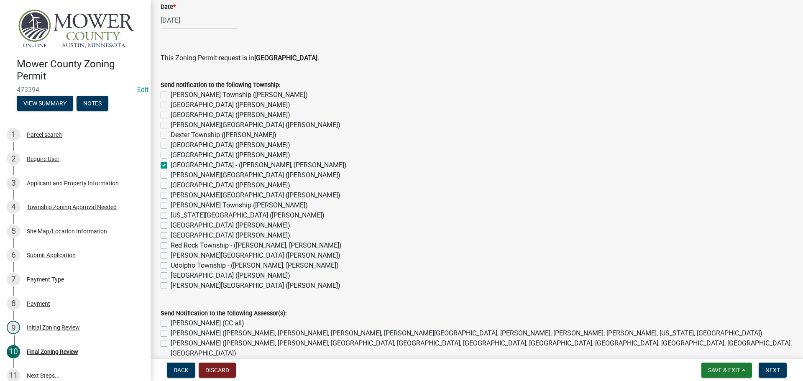
checkbox input "false"
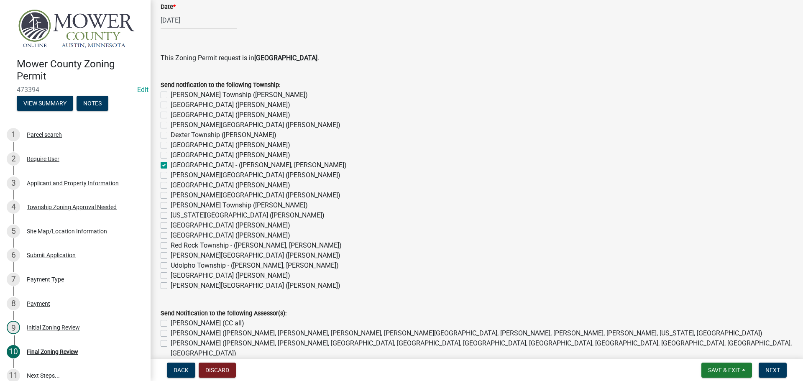
checkbox input "false"
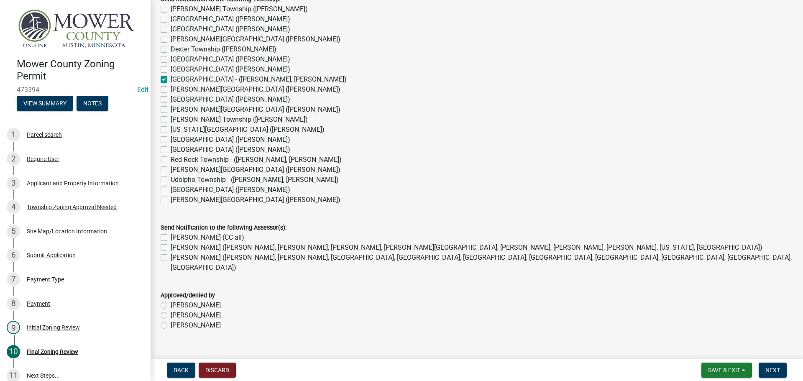
scroll to position [676, 0]
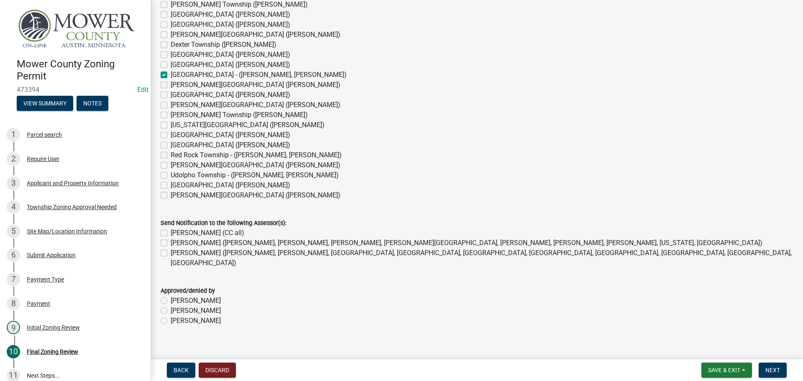
click at [171, 231] on label "[PERSON_NAME] (CC all)" at bounding box center [208, 233] width 74 height 10
click at [171, 231] on input "[PERSON_NAME] (CC all)" at bounding box center [173, 230] width 5 height 5
checkbox input "true"
checkbox input "false"
click at [171, 251] on label "[PERSON_NAME] ([PERSON_NAME], [PERSON_NAME], [GEOGRAPHIC_DATA], [GEOGRAPHIC_DAT…" at bounding box center [482, 258] width 622 height 20
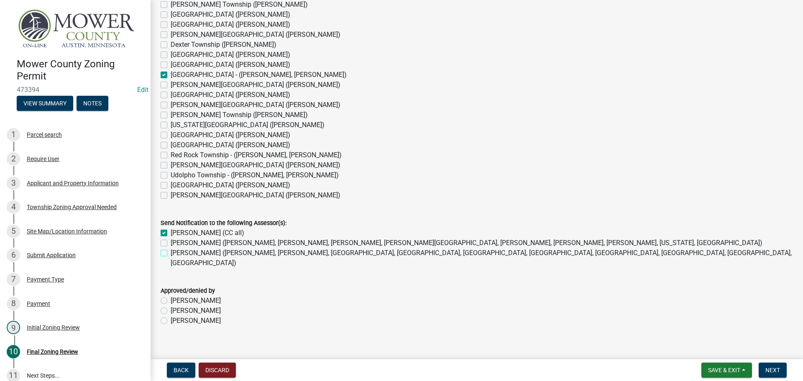
click at [171, 251] on input "[PERSON_NAME] ([PERSON_NAME], [PERSON_NAME], [GEOGRAPHIC_DATA], [GEOGRAPHIC_DAT…" at bounding box center [173, 250] width 5 height 5
checkbox input "true"
checkbox input "false"
checkbox input "true"
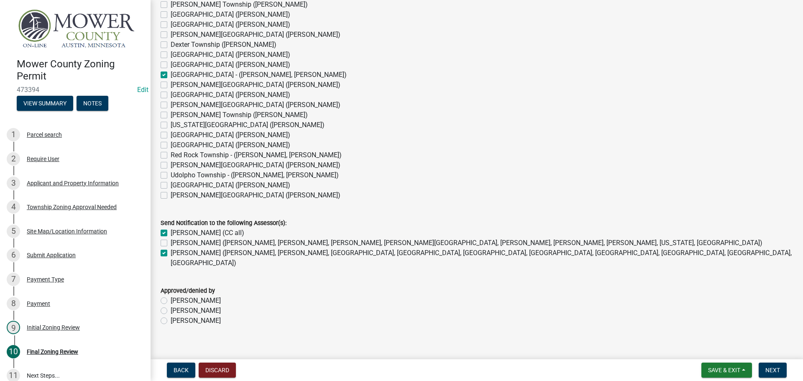
click at [171, 316] on label "[PERSON_NAME]" at bounding box center [196, 321] width 50 height 10
click at [171, 316] on input "[PERSON_NAME]" at bounding box center [173, 318] width 5 height 5
radio input "true"
click at [769, 369] on span "Next" at bounding box center [772, 370] width 15 height 7
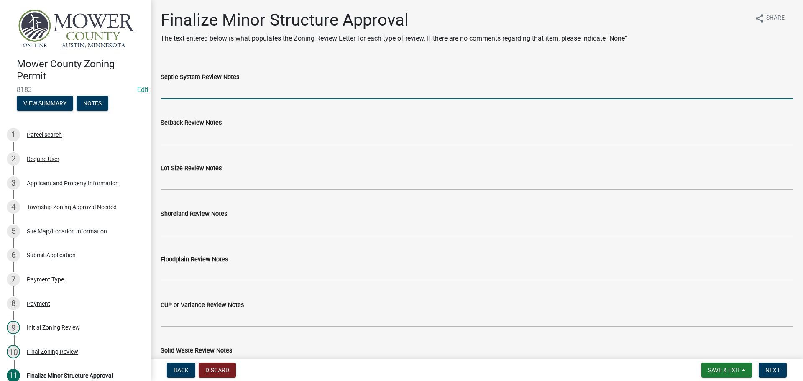
click at [208, 88] on input "Septic System Review Notes" at bounding box center [477, 90] width 632 height 17
type input "Septic system installed in [DATE]"
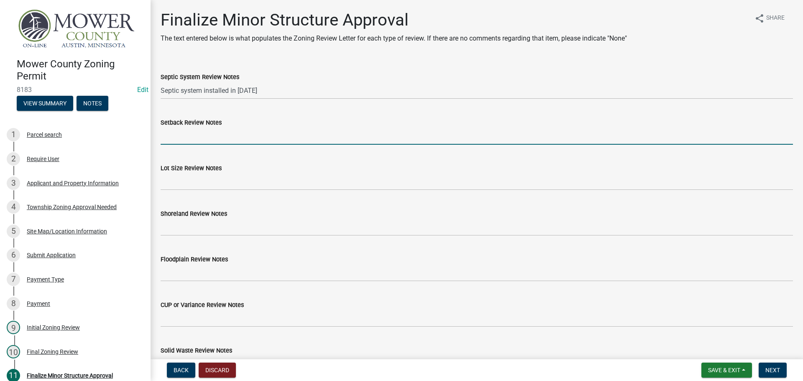
click at [178, 138] on input "Setback Review Notes" at bounding box center [477, 136] width 632 height 17
type input "Current structures appear to meet setbacks."
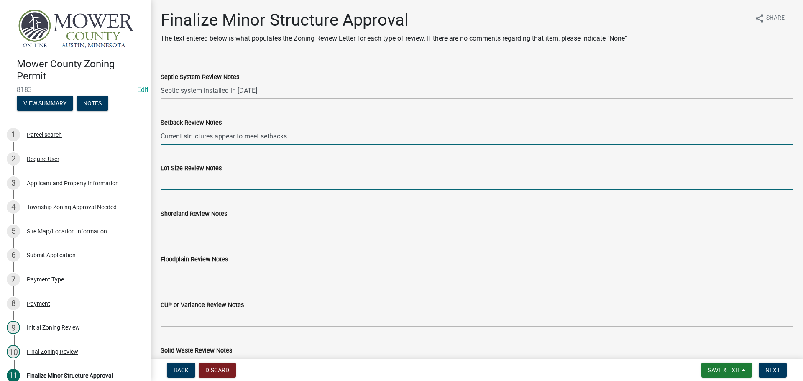
click at [207, 182] on input "Lot Size Review Notes" at bounding box center [477, 181] width 632 height 17
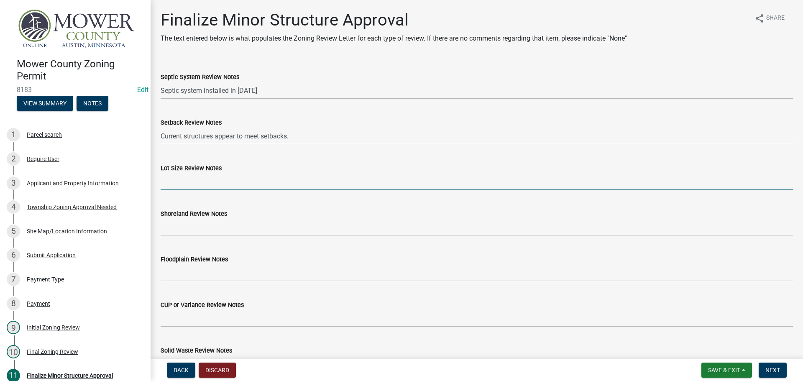
type input "Legal/Non Conforming Lot Size"
click at [256, 184] on input "Legal/Non Conforming Lot Size" at bounding box center [477, 181] width 632 height 17
drag, startPoint x: 266, startPoint y: 178, endPoint x: 154, endPoint y: 177, distance: 111.7
click at [154, 177] on div "Finalize Minor Structure Approval The text entered below is what populates the …" at bounding box center [477, 221] width 652 height 422
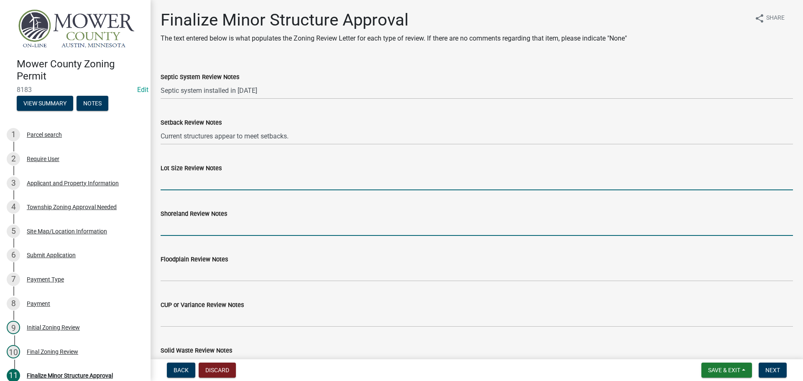
click at [209, 219] on input "Shoreland Review Notes" at bounding box center [477, 227] width 632 height 17
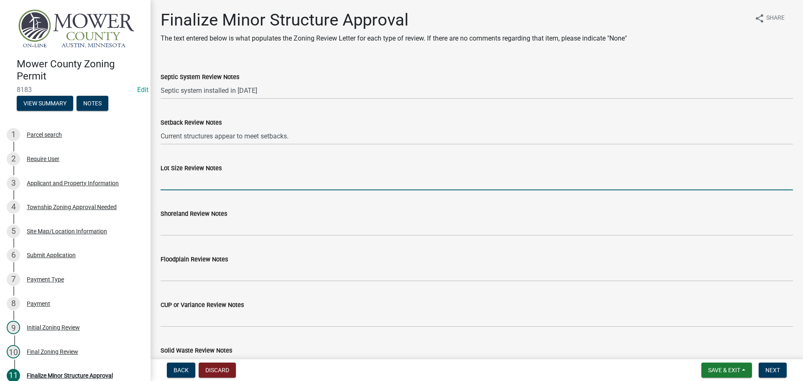
click at [207, 179] on input "Lot Size Review Notes" at bounding box center [477, 181] width 632 height 17
type input "Meets minimum lot standards"
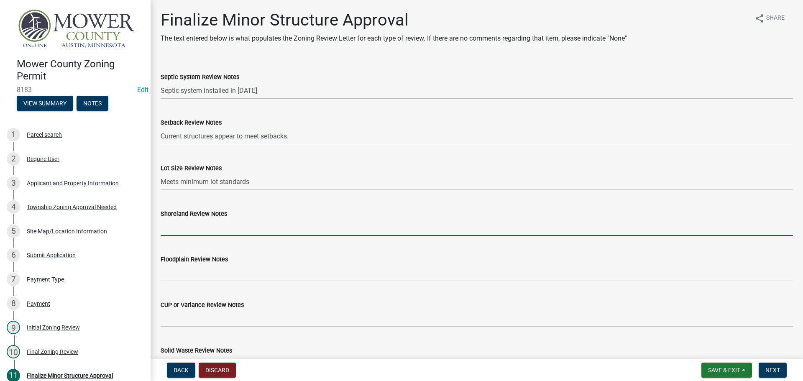
click at [196, 223] on input "Shoreland Review Notes" at bounding box center [477, 227] width 632 height 17
type input "NA"
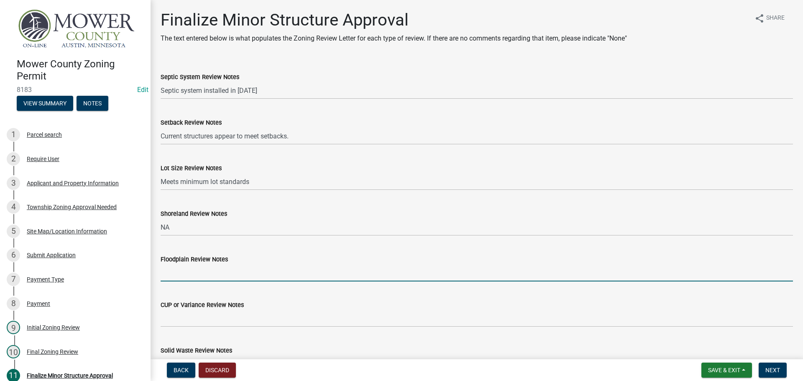
click at [204, 274] on input "Floodplain Review Notes" at bounding box center [477, 272] width 632 height 17
type input "N/A"
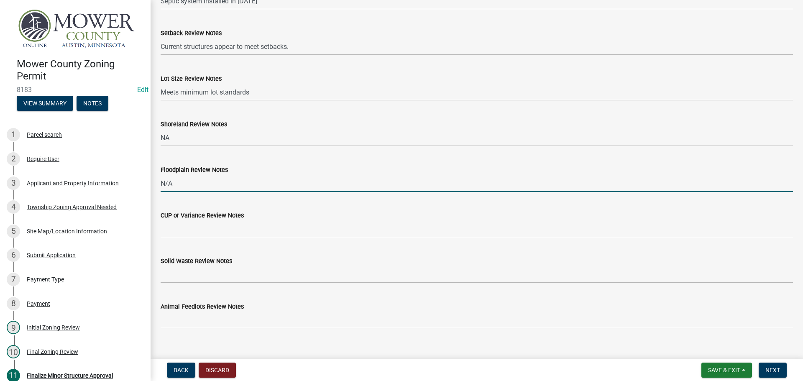
scroll to position [102, 0]
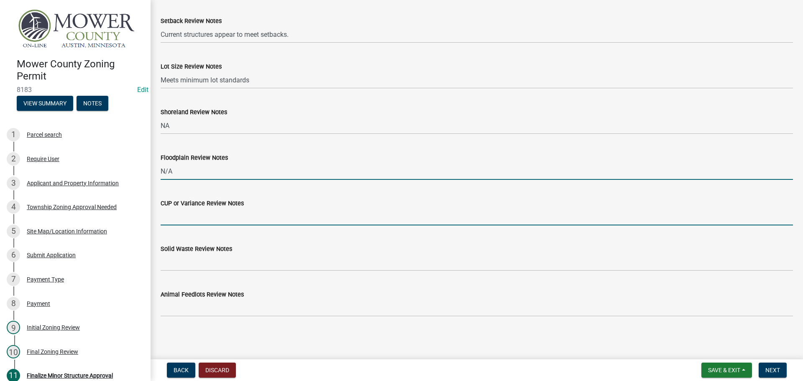
click at [234, 218] on input "CUP or Variance Review Notes" at bounding box center [477, 216] width 632 height 17
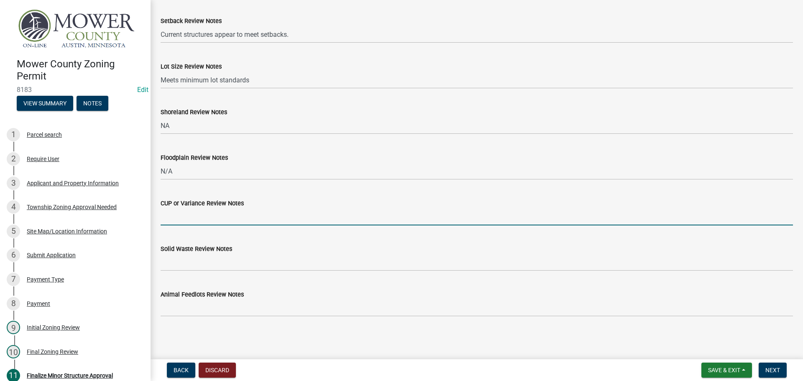
type input "N/A"
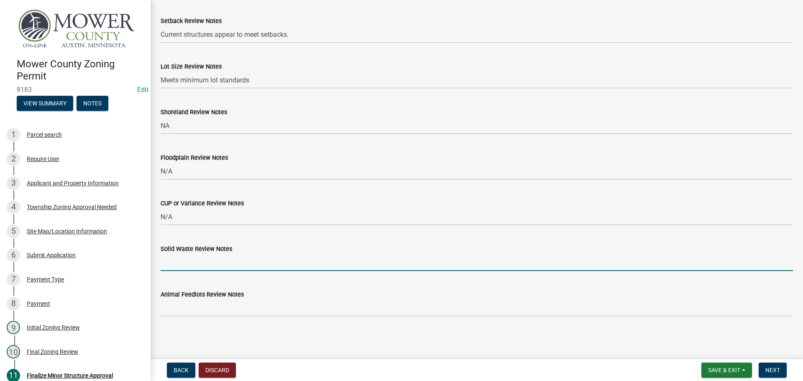
click at [215, 259] on input "Solid Waste Review Notes" at bounding box center [477, 262] width 632 height 17
type input "No appearance of solid waste on the property."
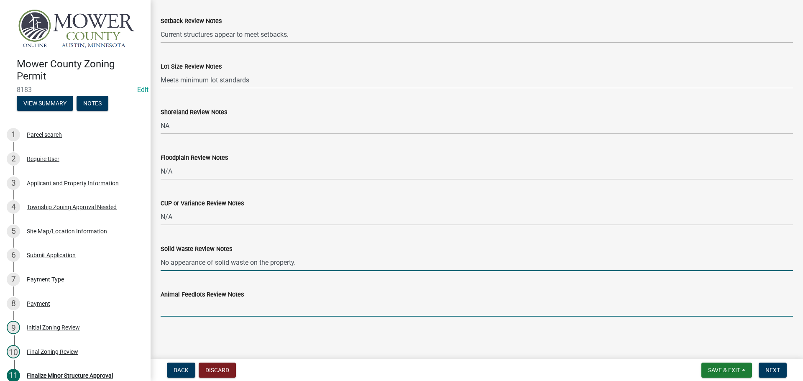
click at [229, 309] on input "Animal Feedlots Review Notes" at bounding box center [477, 307] width 632 height 17
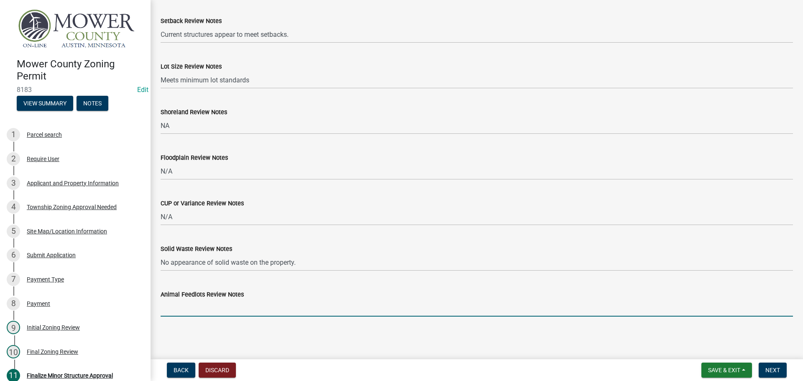
type input "NA"
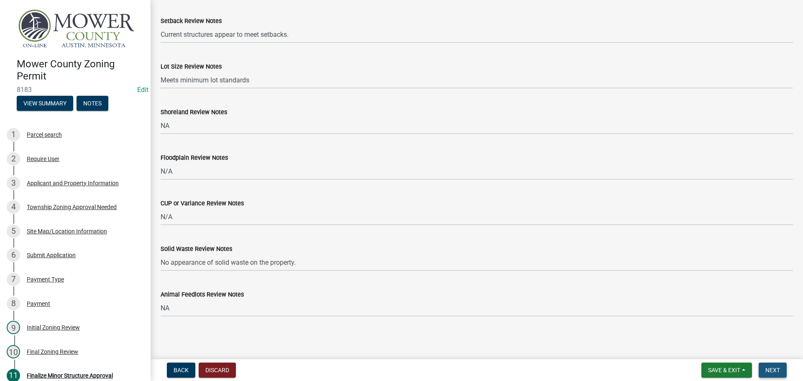
click at [769, 369] on span "Next" at bounding box center [772, 370] width 15 height 7
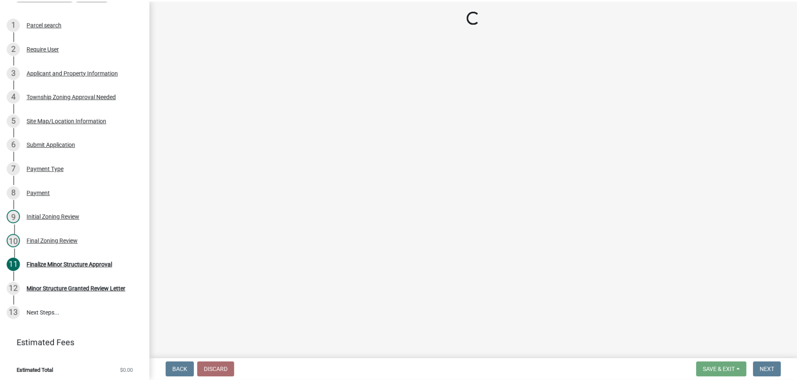
scroll to position [112, 0]
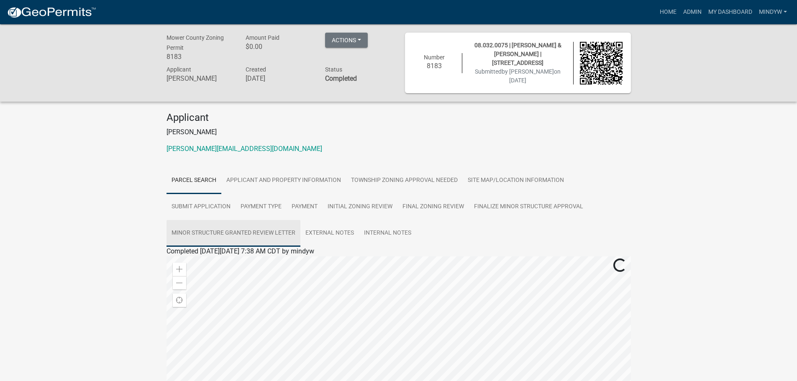
click at [254, 232] on link "Minor Structure Granted Review Letter" at bounding box center [233, 233] width 134 height 27
click at [246, 263] on link "Minor Structure Granted Review Letter" at bounding box center [222, 261] width 112 height 8
